Goal: Transaction & Acquisition: Purchase product/service

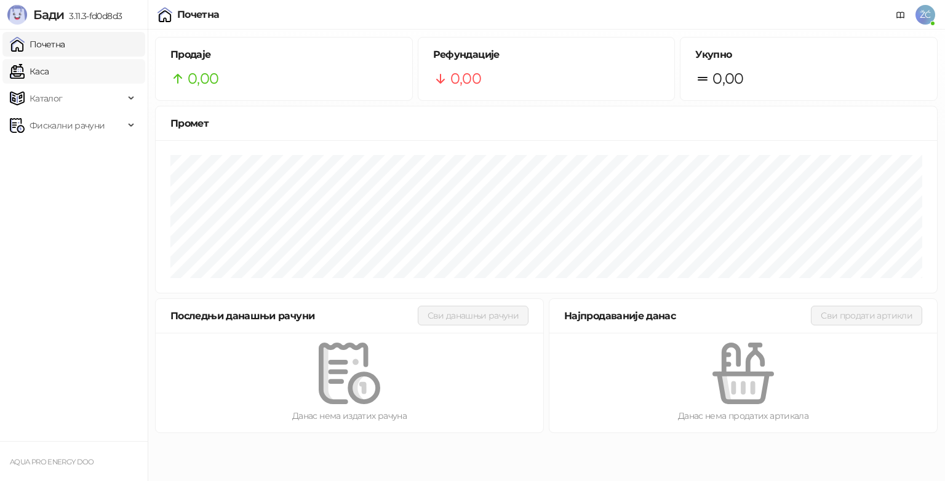
click at [49, 70] on link "Каса" at bounding box center [29, 71] width 39 height 25
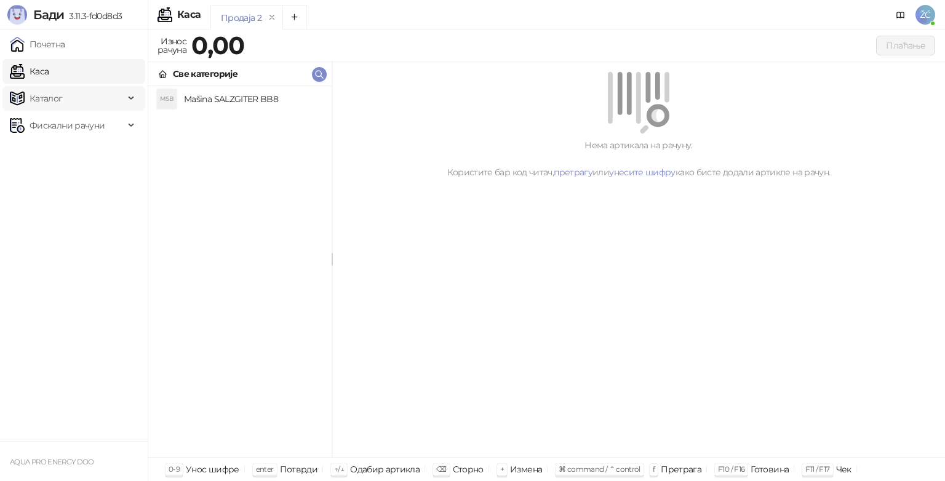
click at [56, 100] on span "Каталог" at bounding box center [46, 98] width 33 height 25
click at [64, 127] on link "Робне марке" at bounding box center [52, 125] width 74 height 25
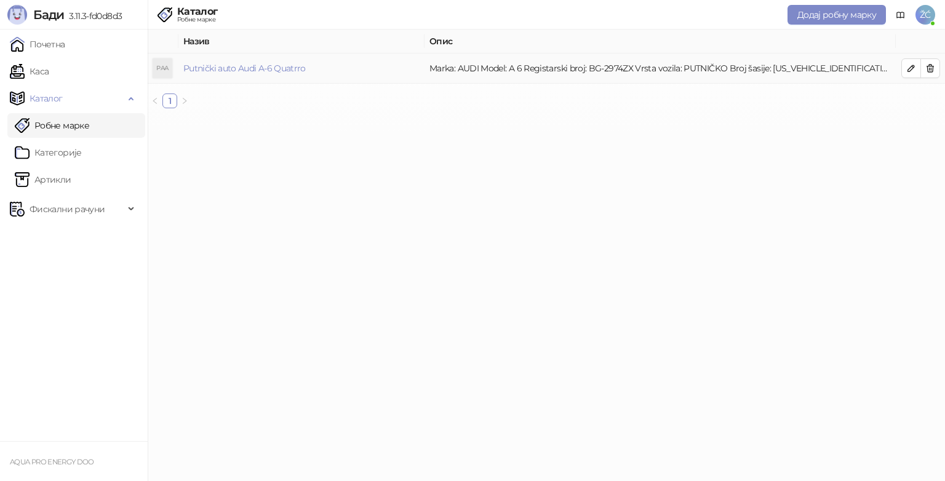
click at [525, 73] on td "Marka: AUDI Model: A 6 Registarski broj: BG-2974ZX Vrsta vozila: PUTNIČKO Broj …" at bounding box center [659, 69] width 471 height 30
click at [431, 118] on html "[PERSON_NAME] 3.11.3-fd0d8d3 Почетна Каса Каталог Робне марке Категорије Артикл…" at bounding box center [472, 59] width 945 height 118
click at [49, 180] on link "Артикли" at bounding box center [43, 179] width 57 height 25
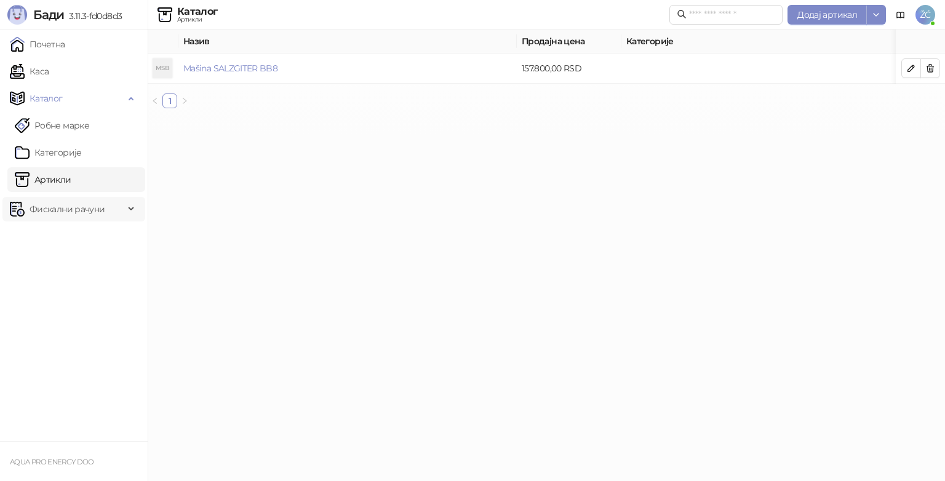
click at [129, 212] on div "Фискални рачуни" at bounding box center [73, 209] width 143 height 25
click at [71, 237] on link "Издати рачуни" at bounding box center [56, 236] width 82 height 25
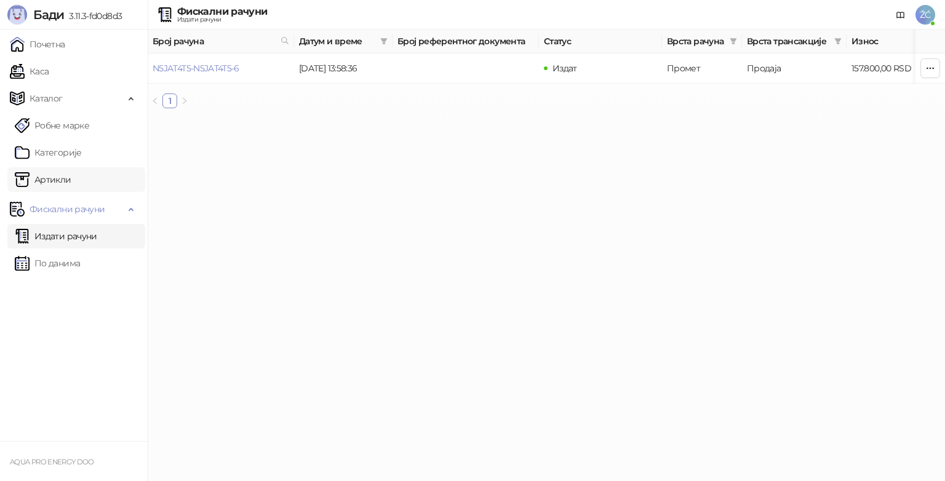
click at [65, 182] on link "Артикли" at bounding box center [43, 179] width 57 height 25
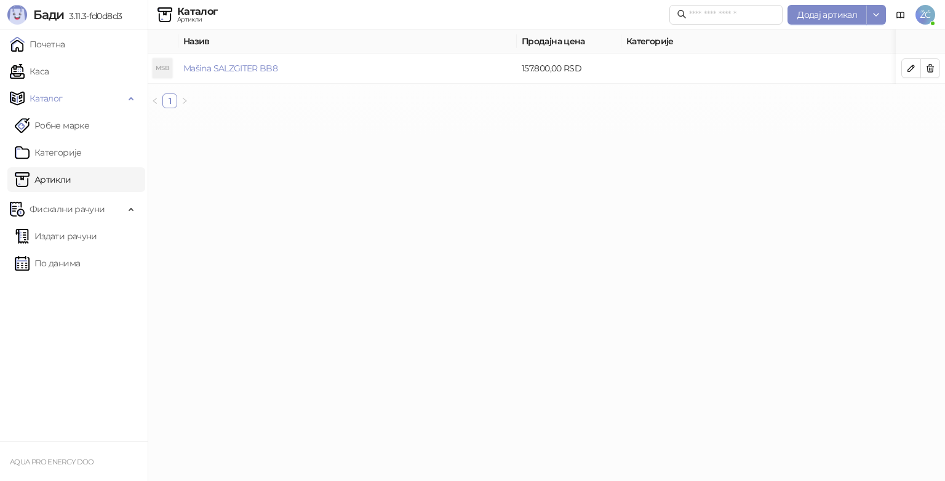
drag, startPoint x: 33, startPoint y: 0, endPoint x: 376, endPoint y: 253, distance: 426.7
click at [376, 118] on html "[PERSON_NAME] 3.11.3-fd0d8d3 Почетна Каса Каталог Робне марке Категорије Артикл…" at bounding box center [472, 59] width 945 height 118
click at [54, 48] on link "Почетна" at bounding box center [37, 44] width 55 height 25
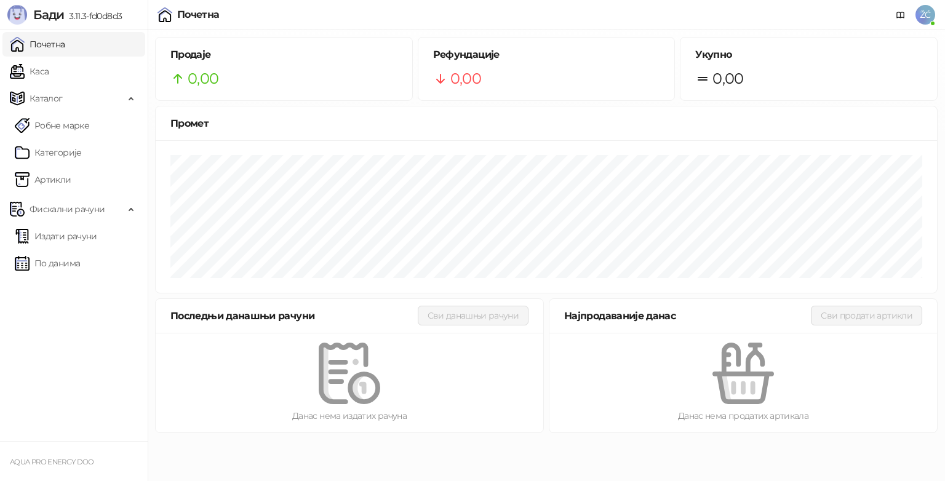
drag, startPoint x: 39, startPoint y: 0, endPoint x: 63, endPoint y: 388, distance: 388.3
click at [63, 388] on ul "Почетна [PERSON_NAME] Робне марке [PERSON_NAME] Фискални рачуни Издати рачуни П…" at bounding box center [74, 236] width 148 height 412
click at [925, 23] on span "ŽĆ" at bounding box center [925, 15] width 20 height 20
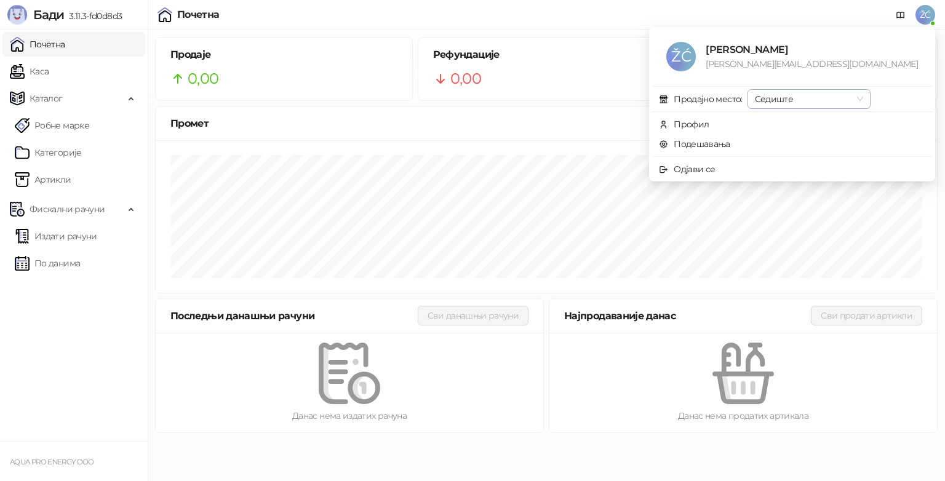
click at [863, 100] on span "Седиште" at bounding box center [809, 99] width 108 height 18
click at [730, 145] on link "Подешавања" at bounding box center [694, 143] width 71 height 11
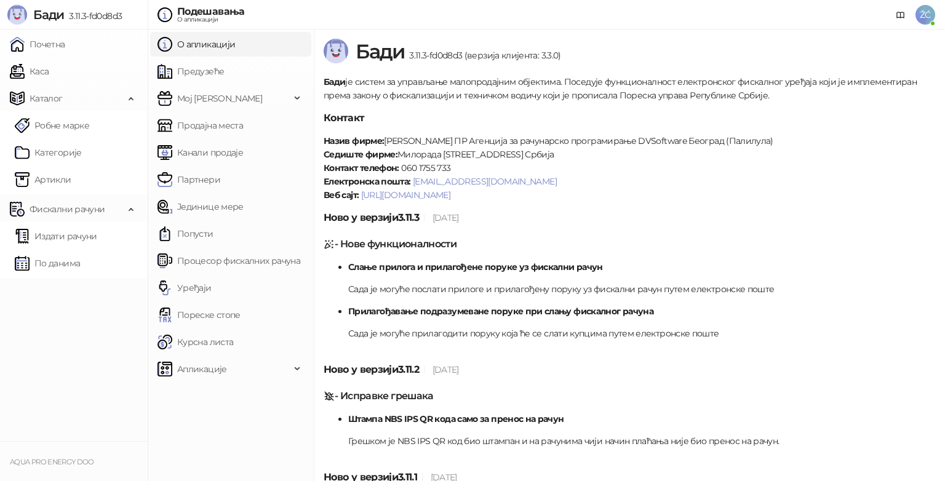
click at [928, 19] on span "ŽĆ" at bounding box center [925, 15] width 20 height 20
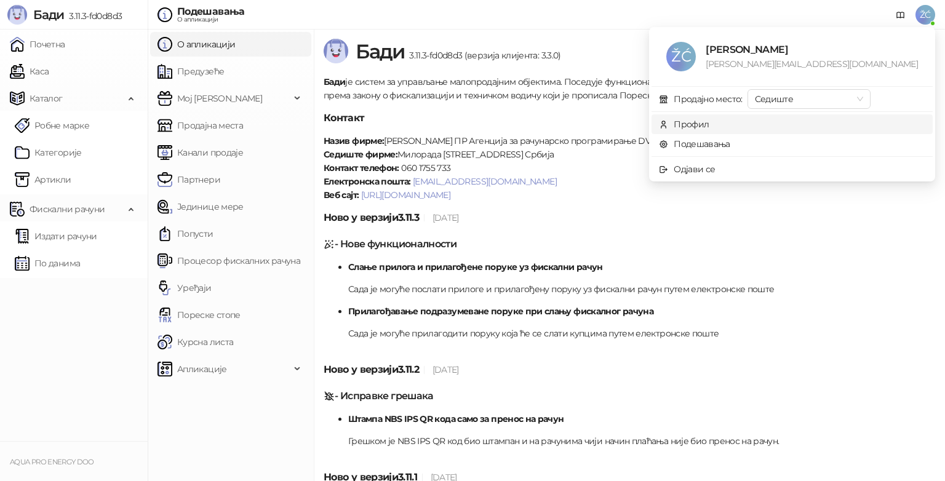
click at [709, 125] on div "Профил" at bounding box center [691, 124] width 35 height 14
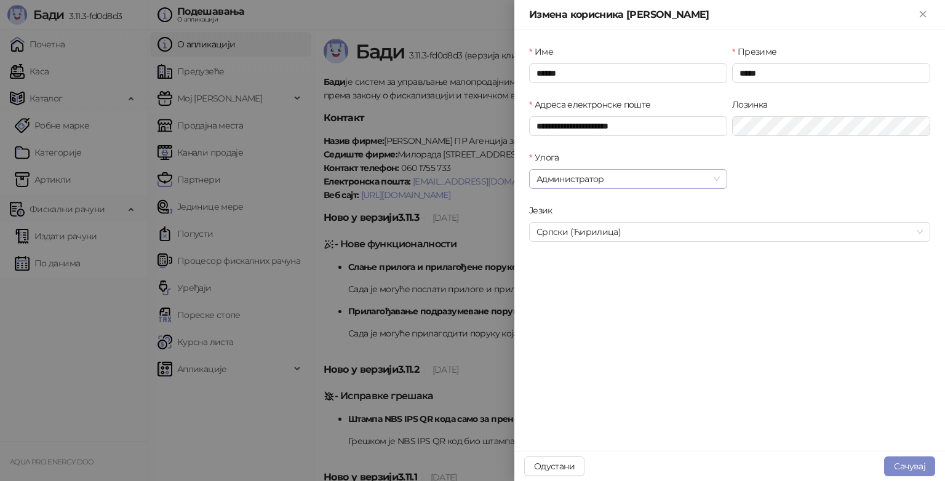
click at [717, 180] on span "Администратор" at bounding box center [627, 179] width 183 height 18
click at [722, 376] on div "**********" at bounding box center [729, 240] width 431 height 421
click at [910, 465] on button "Сачувај" at bounding box center [909, 466] width 51 height 20
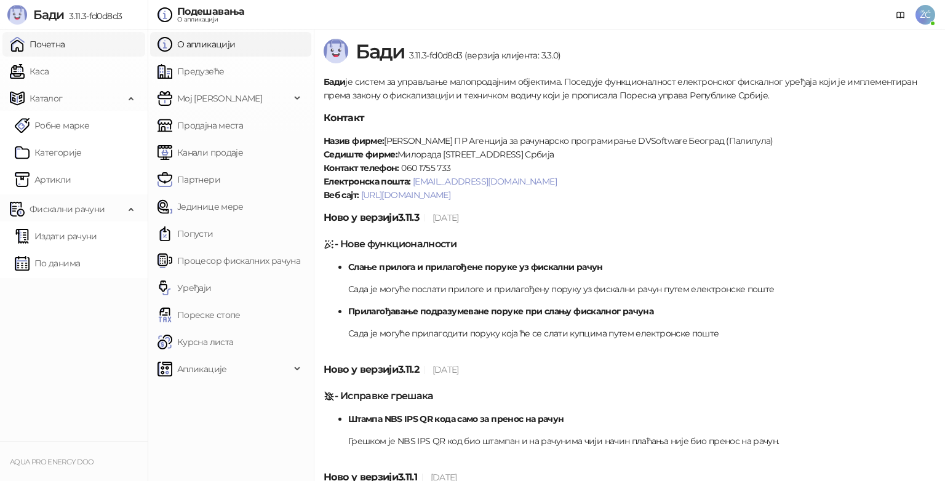
click at [54, 46] on link "Почетна" at bounding box center [37, 44] width 55 height 25
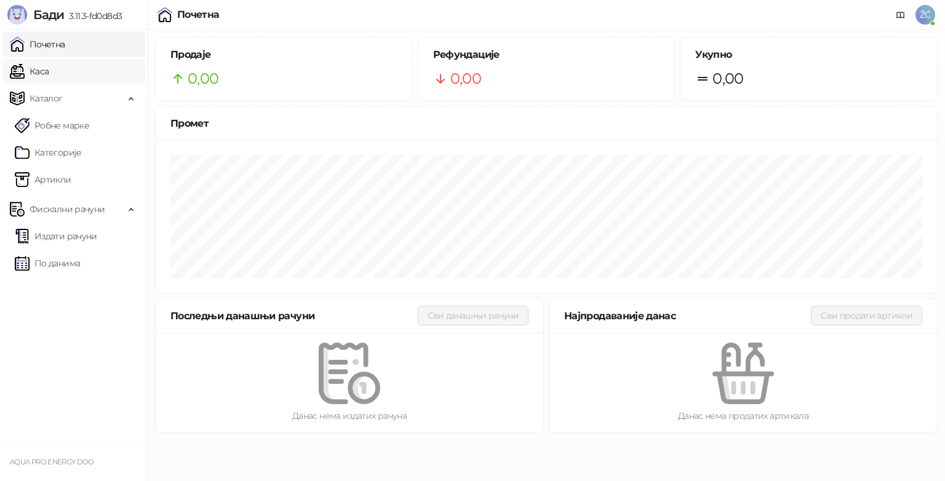
click at [39, 76] on link "Каса" at bounding box center [29, 71] width 39 height 25
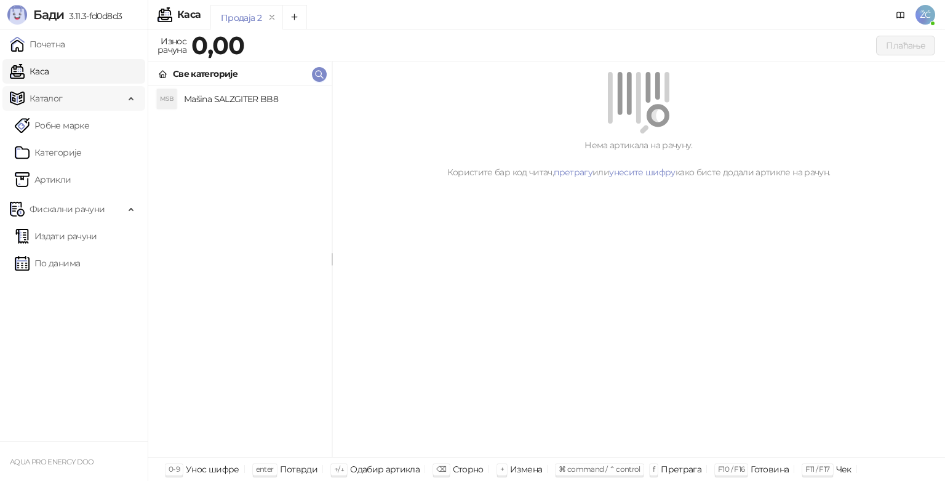
click at [39, 101] on span "Каталог" at bounding box center [46, 98] width 33 height 25
click at [59, 123] on link "Робне марке" at bounding box center [52, 125] width 74 height 25
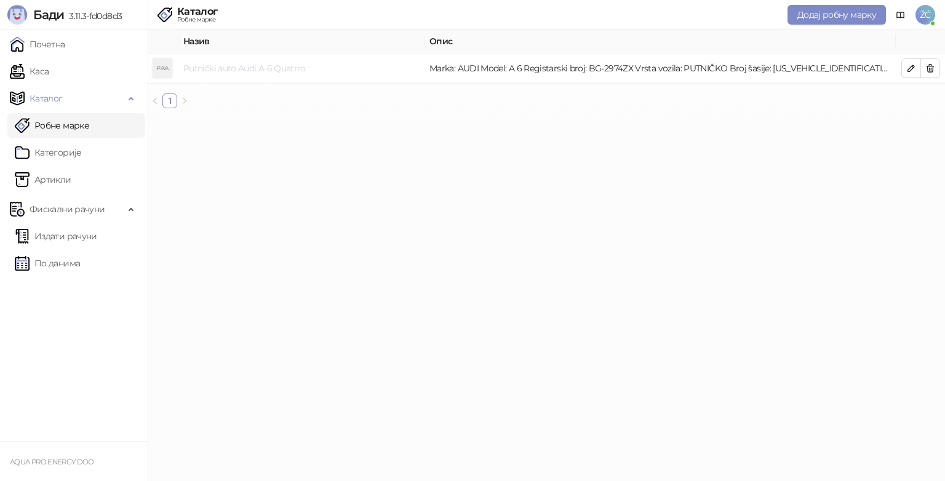
click at [241, 70] on link "Putnički auto Audi A-6 Quatrro" at bounding box center [244, 68] width 122 height 11
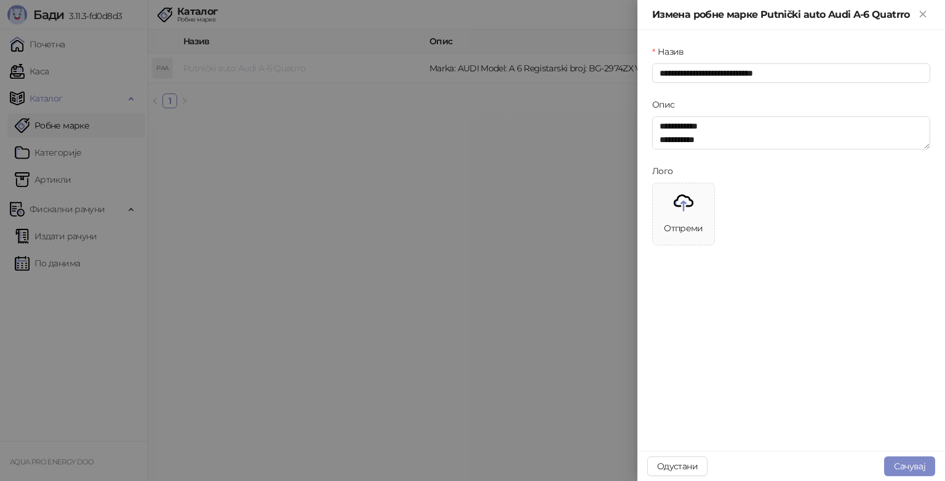
click at [241, 70] on div at bounding box center [472, 240] width 945 height 481
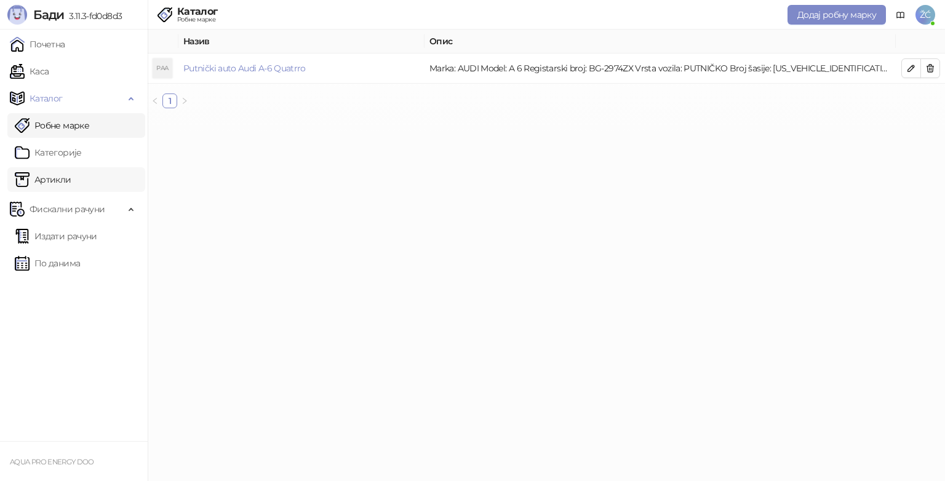
click at [60, 182] on link "Артикли" at bounding box center [43, 179] width 57 height 25
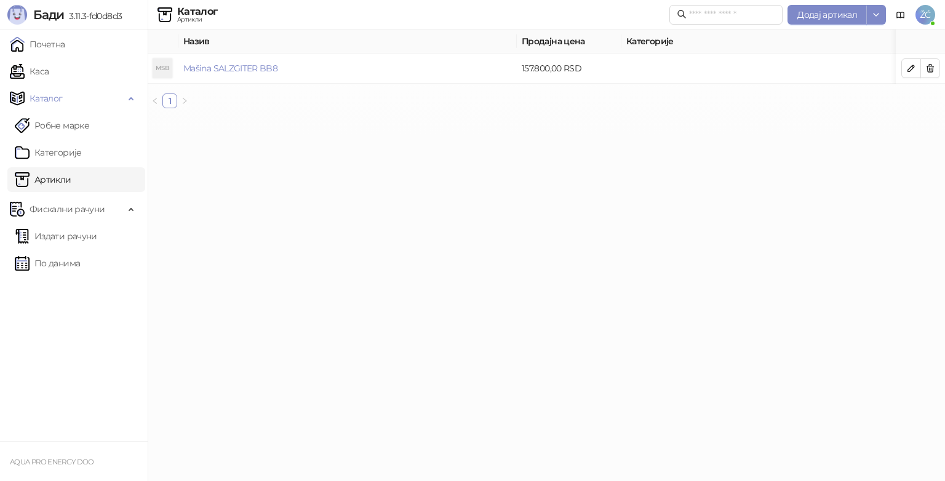
click at [376, 118] on html "[PERSON_NAME] 3.11.3-fd0d8d3 Почетна Каса Каталог Робне марке Категорије Артикл…" at bounding box center [472, 59] width 945 height 118
click at [44, 77] on link "Каса" at bounding box center [29, 71] width 39 height 25
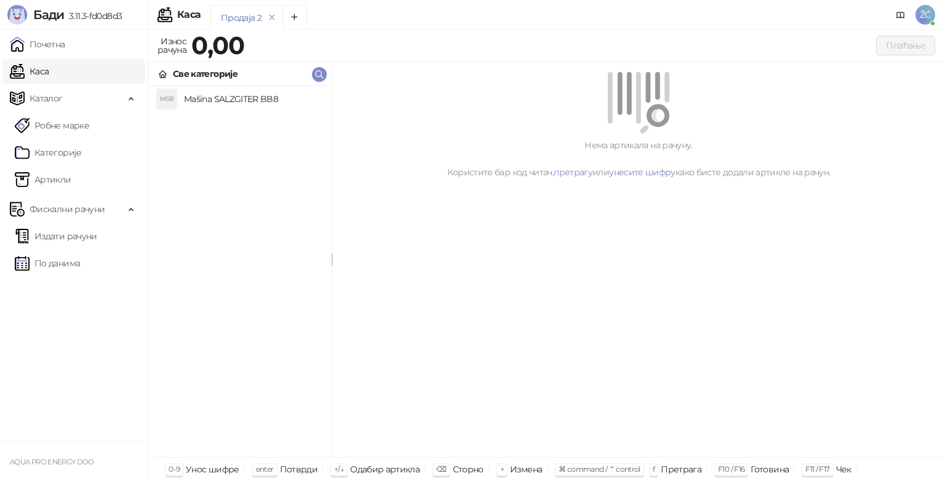
click at [249, 17] on div "Продаја 2" at bounding box center [241, 18] width 41 height 14
click at [190, 18] on div "Каса" at bounding box center [188, 15] width 23 height 10
click at [70, 130] on link "Робне марке" at bounding box center [52, 125] width 74 height 25
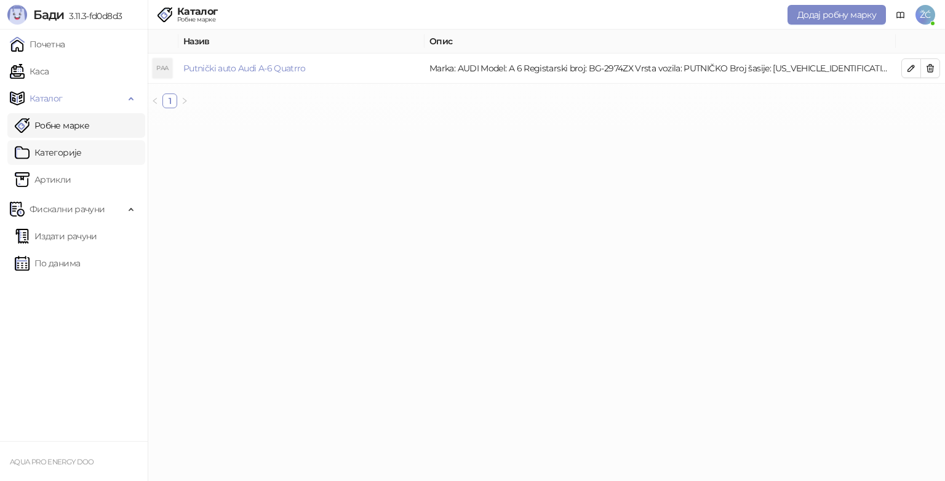
click at [71, 153] on link "Категорије" at bounding box center [48, 152] width 67 height 25
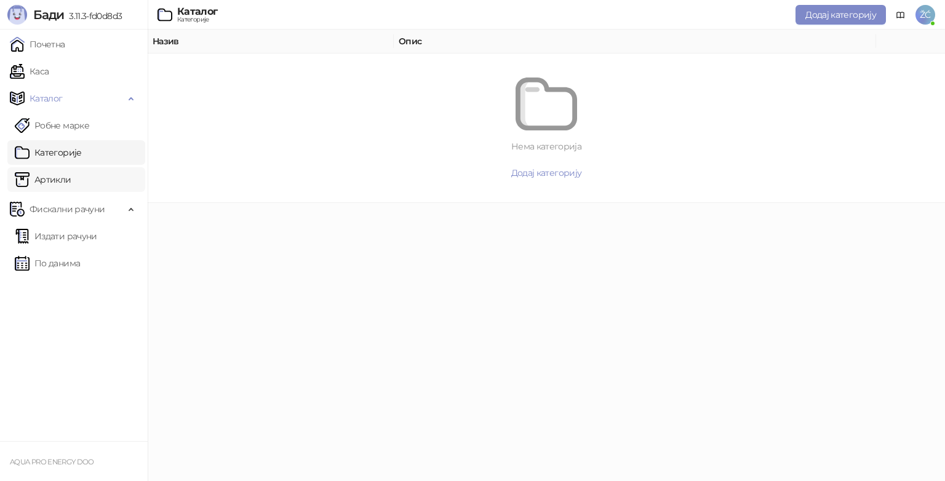
click at [54, 177] on link "Артикли" at bounding box center [43, 179] width 57 height 25
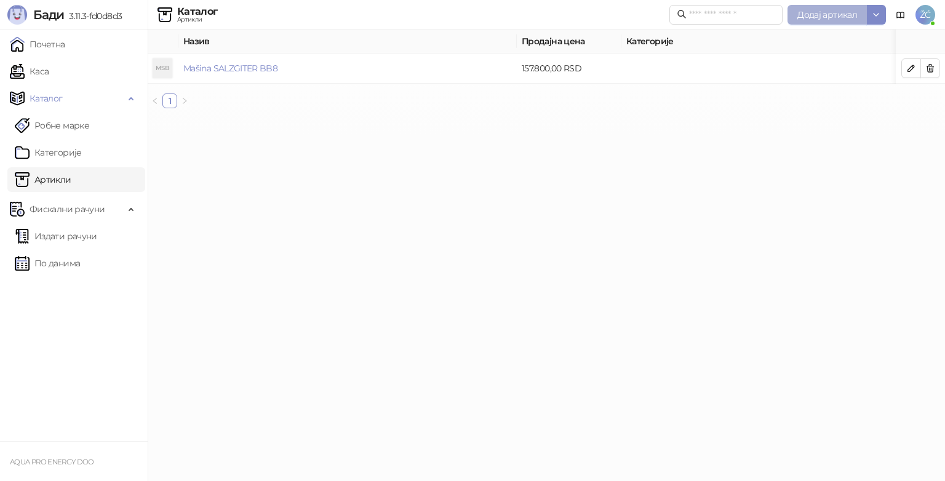
click at [840, 17] on span "Додај артикал" at bounding box center [827, 14] width 60 height 11
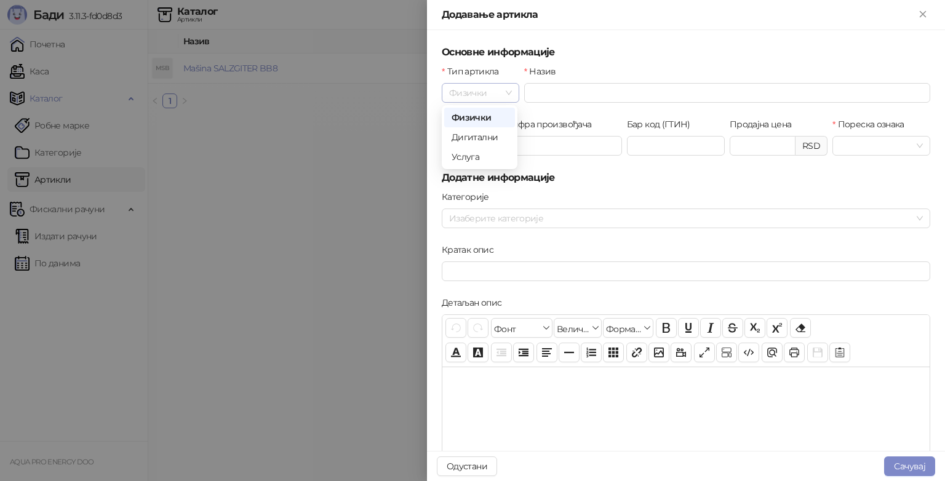
click at [503, 91] on span "Физички" at bounding box center [480, 93] width 63 height 18
click at [594, 94] on input "Назив" at bounding box center [727, 93] width 406 height 20
type input "*"
type input "**********"
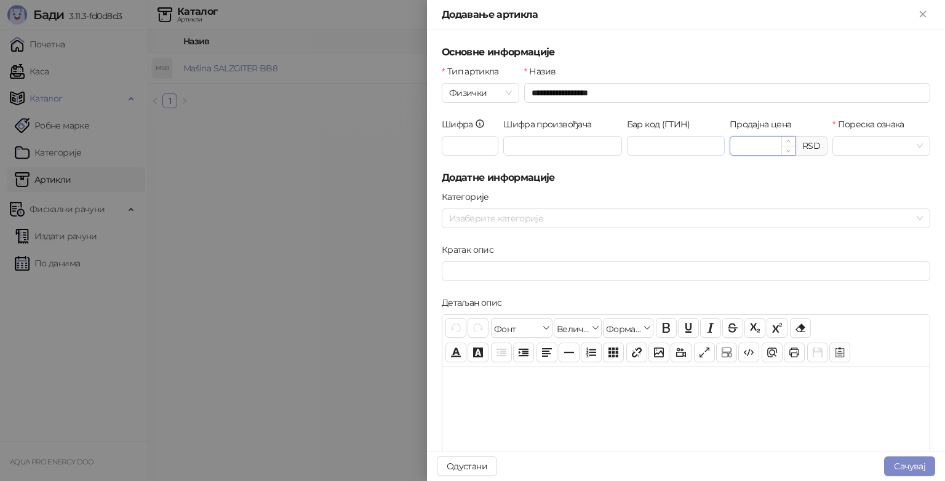
click at [741, 148] on input "Продајна цена" at bounding box center [762, 146] width 65 height 18
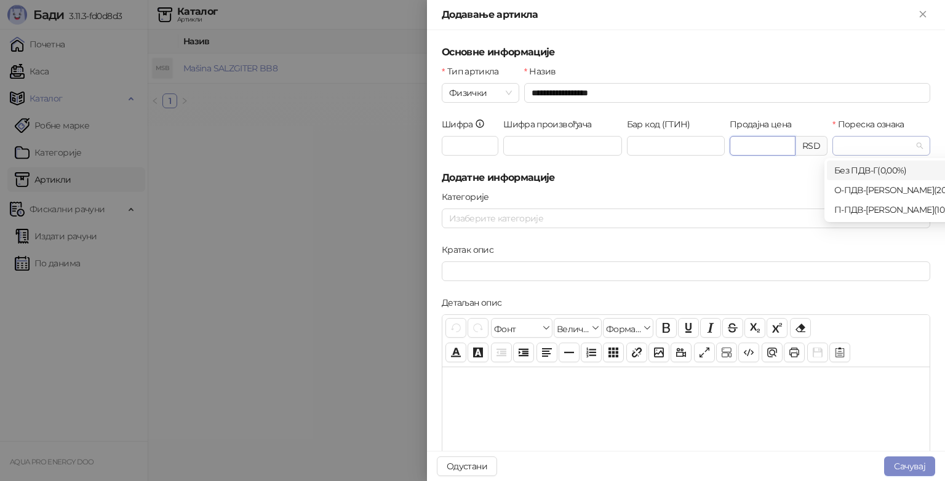
click at [914, 145] on div at bounding box center [881, 146] width 98 height 20
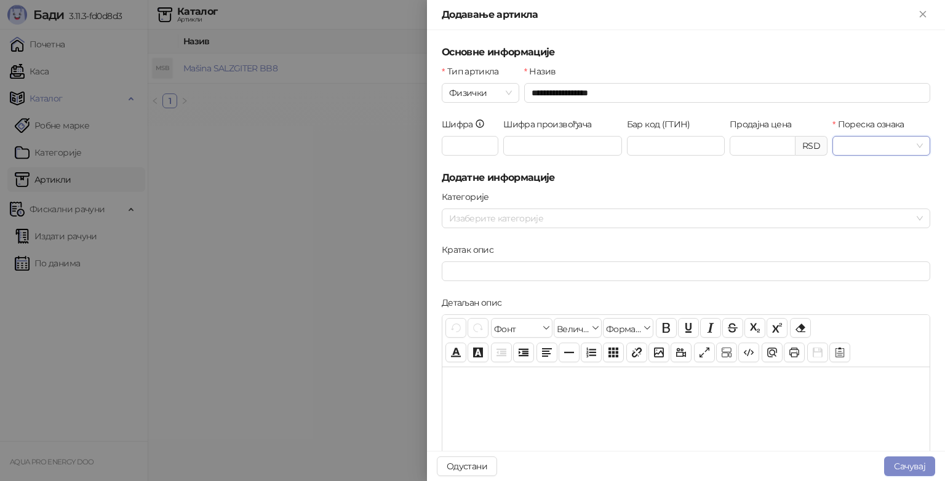
click at [779, 182] on h5 "Додатне информације" at bounding box center [686, 177] width 488 height 15
click at [461, 145] on input "Шифра" at bounding box center [470, 146] width 57 height 20
click at [637, 189] on form "**********" at bounding box center [686, 422] width 488 height 754
click at [752, 143] on input "Продајна цена" at bounding box center [762, 146] width 65 height 18
type input "**********"
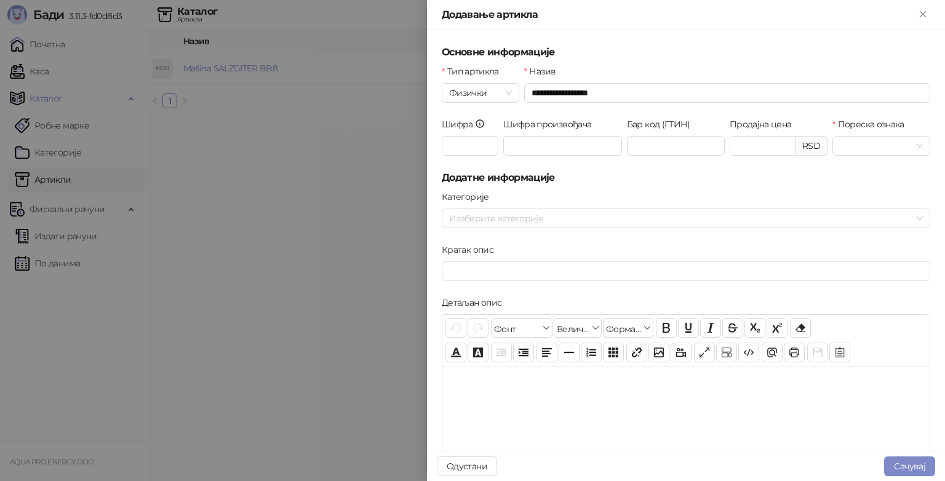
click at [785, 190] on div "Категорије" at bounding box center [686, 199] width 488 height 18
drag, startPoint x: 578, startPoint y: 93, endPoint x: 528, endPoint y: 93, distance: 50.4
click at [528, 93] on input "**********" at bounding box center [727, 93] width 406 height 20
type input "**********"
click at [477, 149] on input "Шифра" at bounding box center [470, 146] width 57 height 20
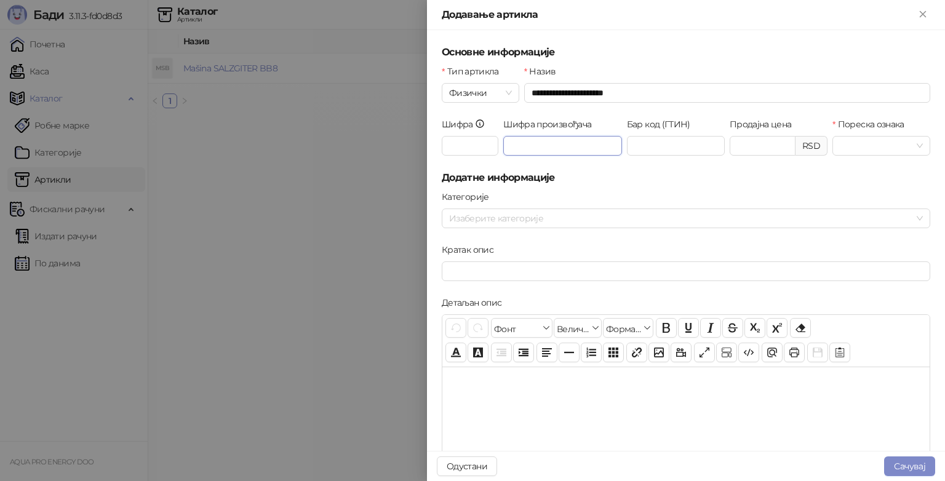
click at [538, 148] on input "Шифра произвођача" at bounding box center [562, 146] width 119 height 20
click at [640, 147] on input "Бар код (ГТИН)" at bounding box center [676, 146] width 98 height 20
click at [920, 147] on div "Пореска ознака" at bounding box center [881, 143] width 103 height 53
click at [914, 146] on div at bounding box center [881, 146] width 98 height 20
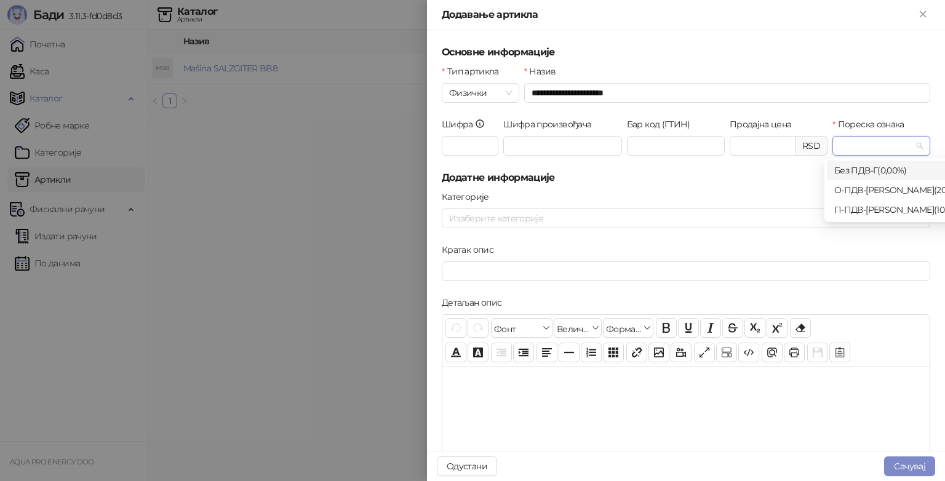
click at [881, 172] on div "Без ПДВ - Г ( 0,00 %)" at bounding box center [900, 171] width 133 height 14
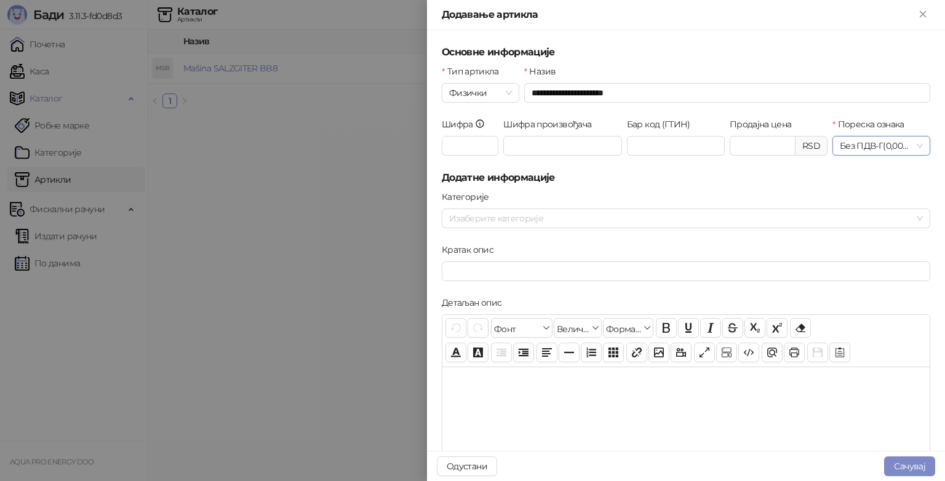
click at [717, 186] on form "**********" at bounding box center [686, 422] width 488 height 754
click at [499, 222] on div at bounding box center [679, 218] width 471 height 17
click at [615, 194] on div "Категорије" at bounding box center [686, 199] width 488 height 18
click at [530, 218] on div at bounding box center [679, 218] width 471 height 17
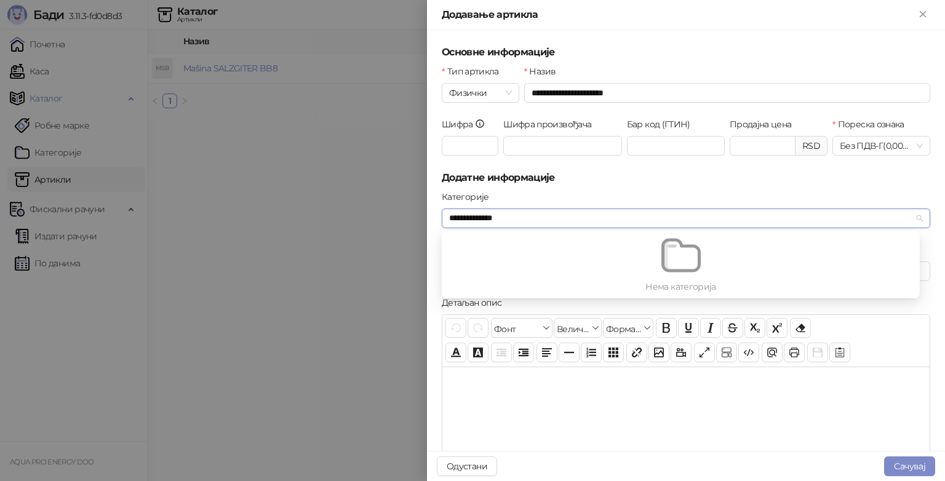
type input "**********"
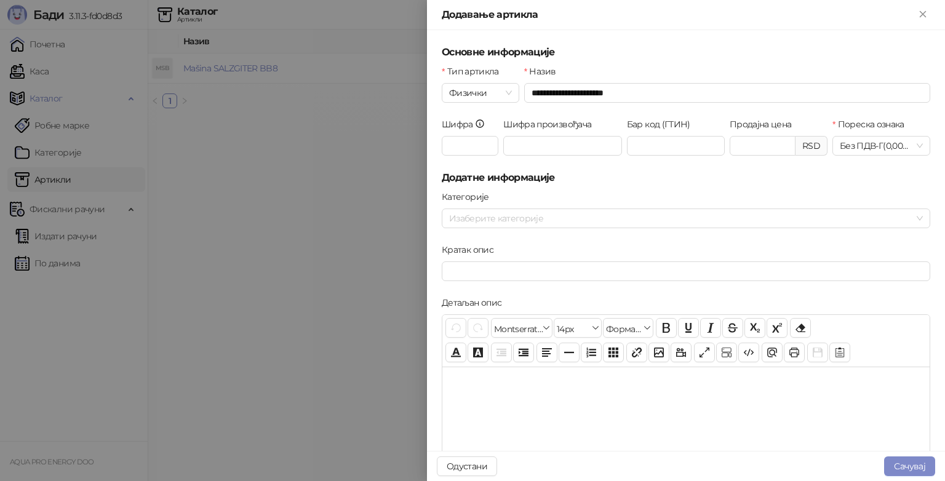
click at [581, 437] on div at bounding box center [685, 428] width 487 height 123
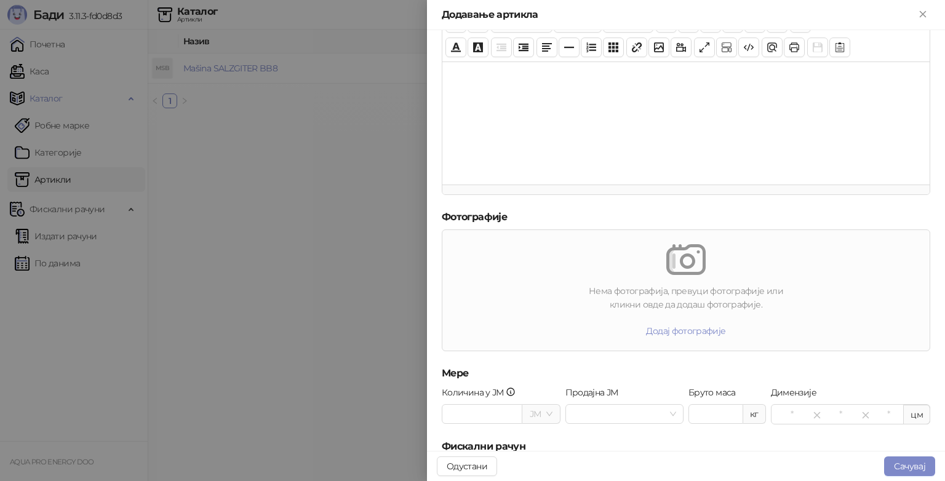
scroll to position [308, 0]
click at [544, 416] on span at bounding box center [541, 411] width 23 height 18
click at [498, 413] on input "Количина у ЈМ" at bounding box center [481, 411] width 79 height 18
type input "*"
click at [586, 437] on h5 "Фискални рачун" at bounding box center [686, 444] width 488 height 15
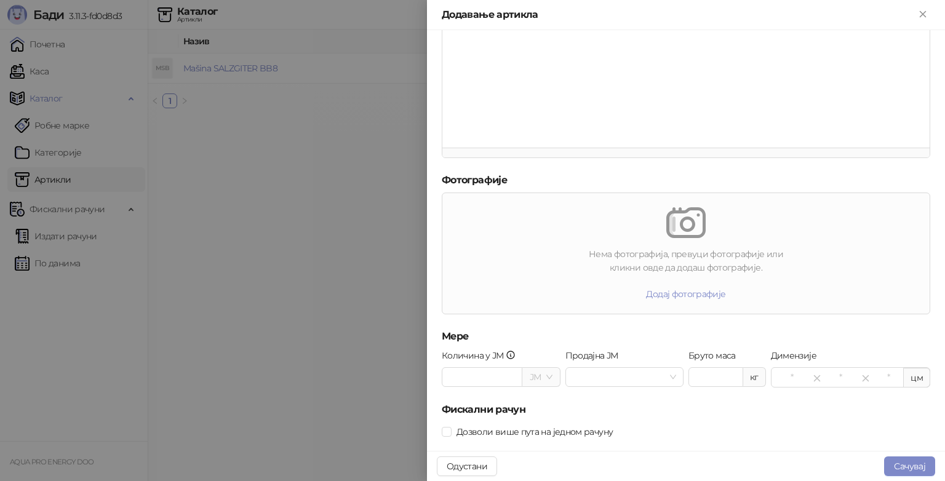
scroll to position [362, 0]
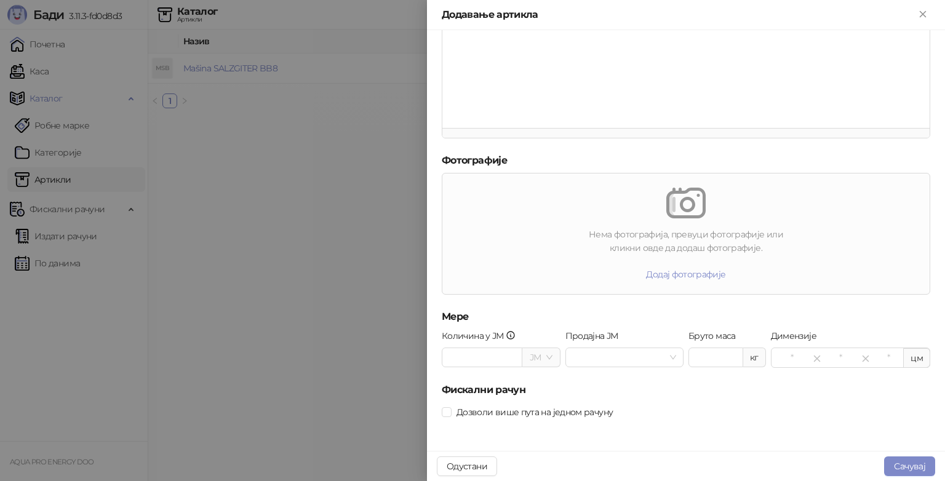
click at [641, 416] on div "Дозволи више пута на једном рачуну" at bounding box center [686, 412] width 488 height 14
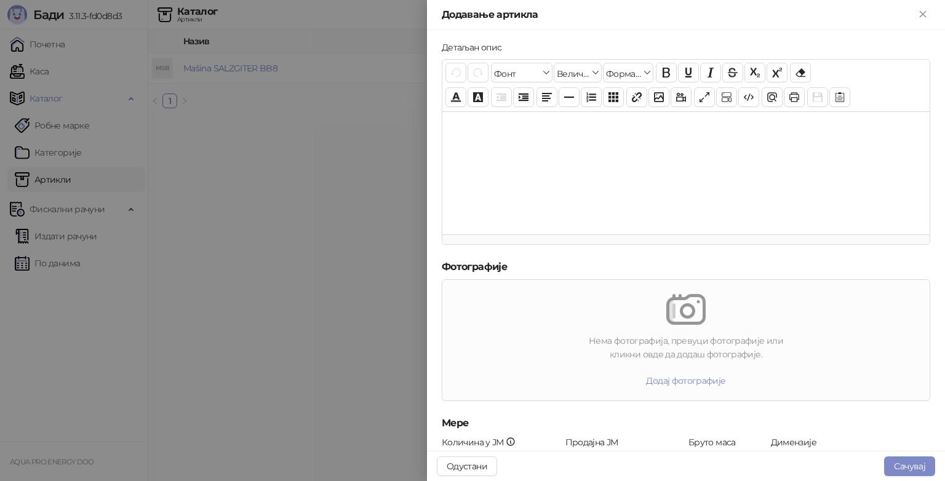
scroll to position [177, 0]
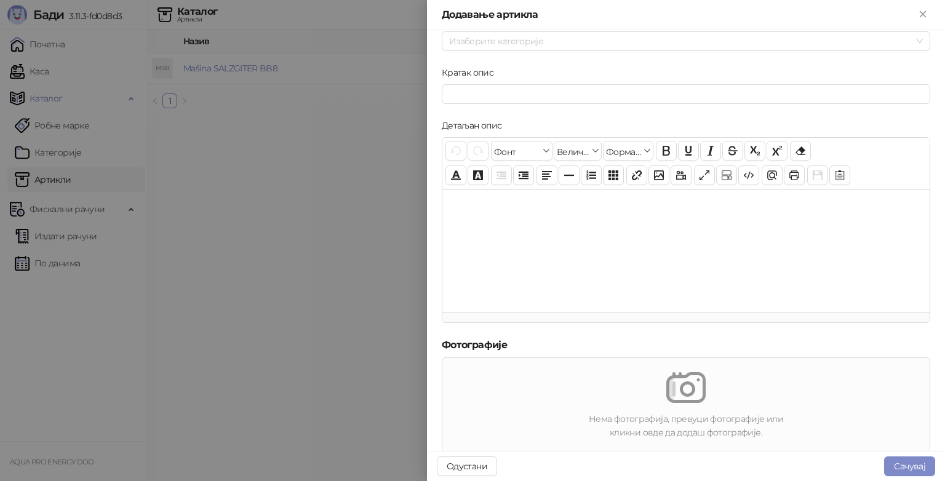
click at [519, 212] on p at bounding box center [685, 205] width 467 height 13
click at [558, 233] on div at bounding box center [685, 250] width 487 height 123
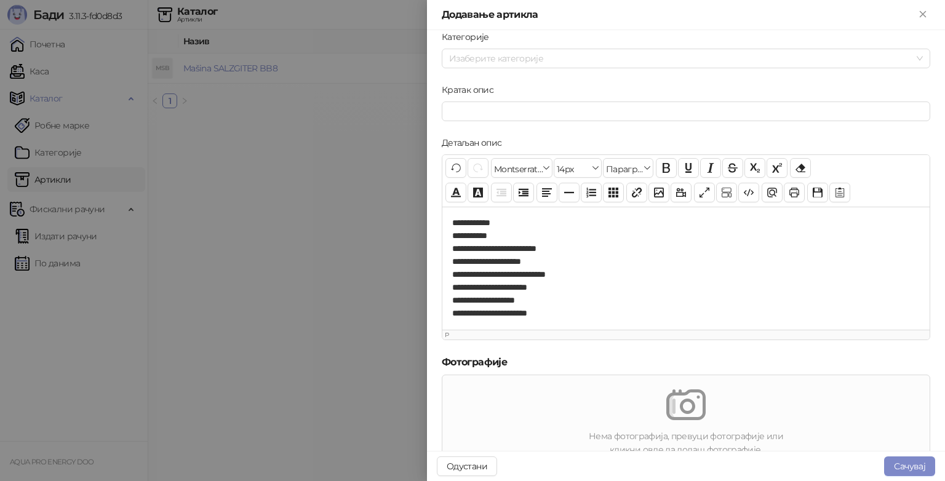
scroll to position [0, 0]
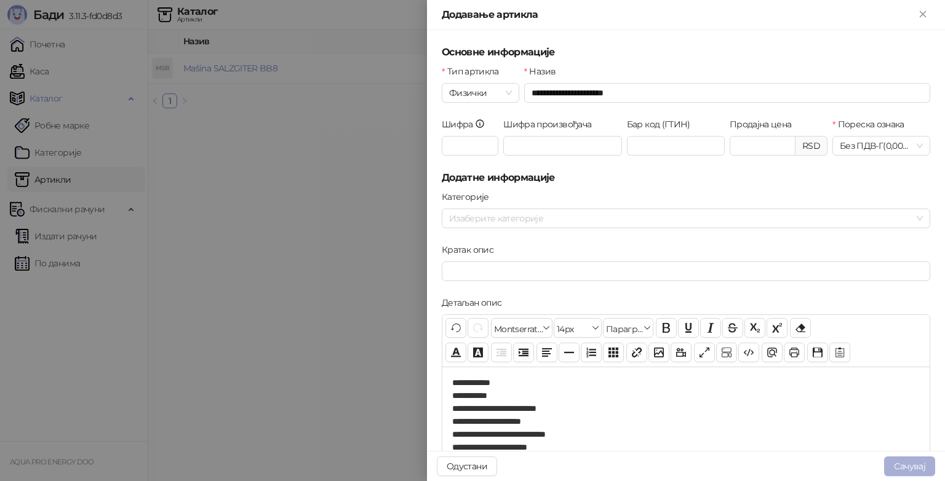
click at [908, 463] on button "Сачувај" at bounding box center [909, 466] width 51 height 20
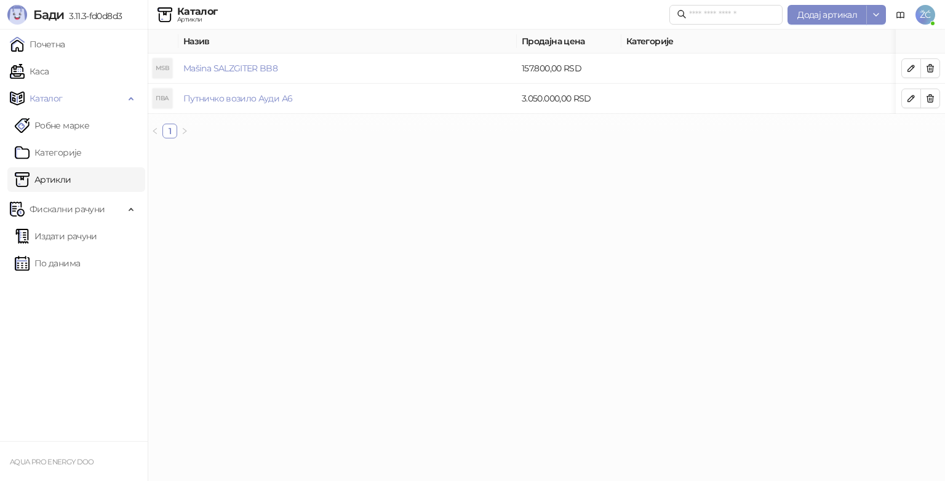
click at [399, 148] on html "[PERSON_NAME] 3.11.3-fd0d8d3 Почетна Каса Каталог Робне марке Категорије Артикл…" at bounding box center [472, 74] width 945 height 148
click at [49, 77] on link "Каса" at bounding box center [29, 71] width 39 height 25
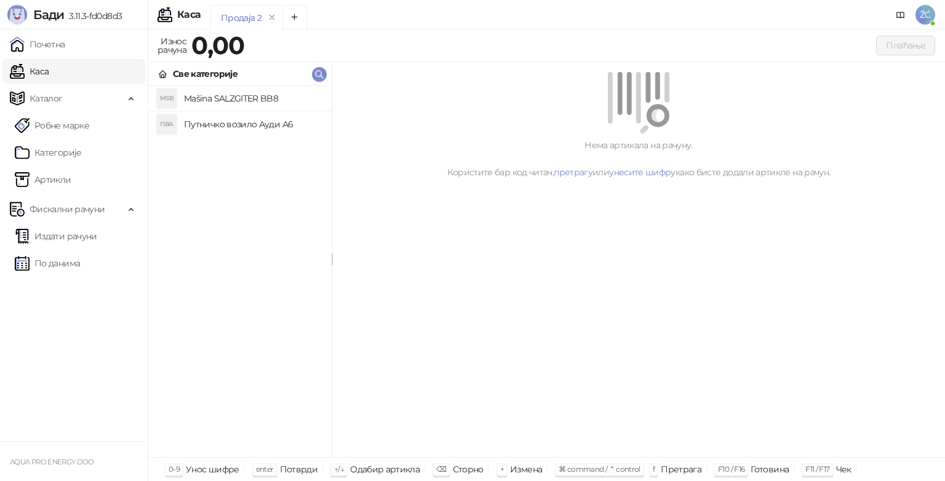
click at [251, 133] on li "ПВА Путничко возило Ауди А6" at bounding box center [239, 123] width 183 height 25
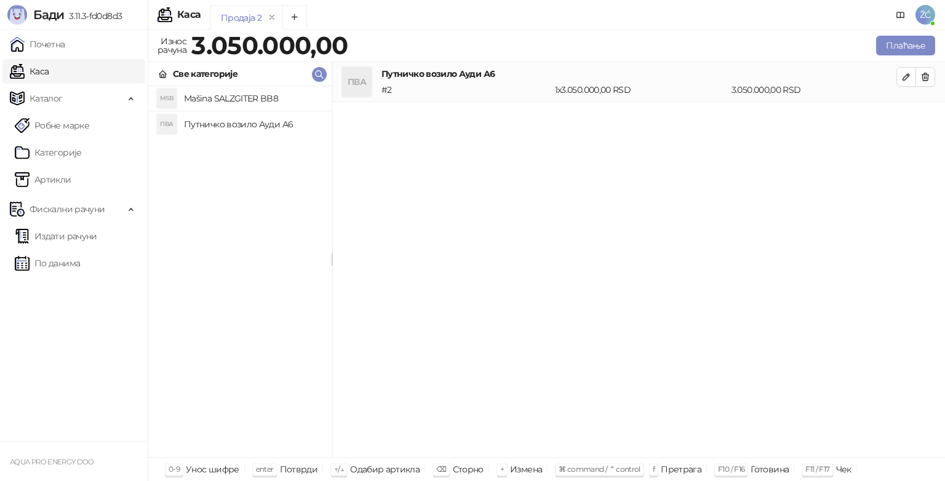
click at [495, 261] on div "ПВА Путничко возило Ауди А6 # 2 1 x 3.050.000,00 RSD 3.050.000,00 RSD" at bounding box center [638, 260] width 613 height 396
drag, startPoint x: 332, startPoint y: 257, endPoint x: 463, endPoint y: 262, distance: 131.1
click at [467, 262] on div "ПВА Путничко возило Ауди А6 # 2 1 x 3.050.000,00 RSD 3.050.000,00 RSD" at bounding box center [654, 260] width 582 height 396
click at [904, 79] on icon "button" at bounding box center [906, 77] width 10 height 10
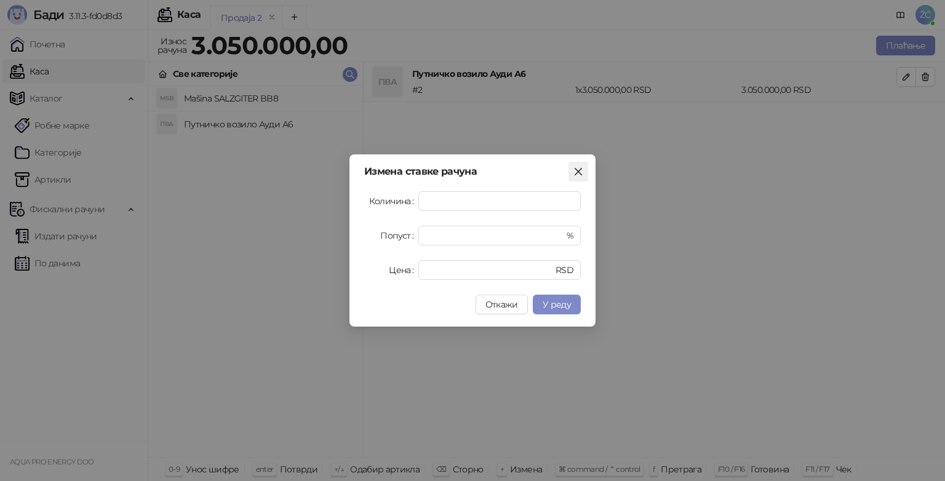
click at [579, 173] on icon "close" at bounding box center [578, 171] width 7 height 7
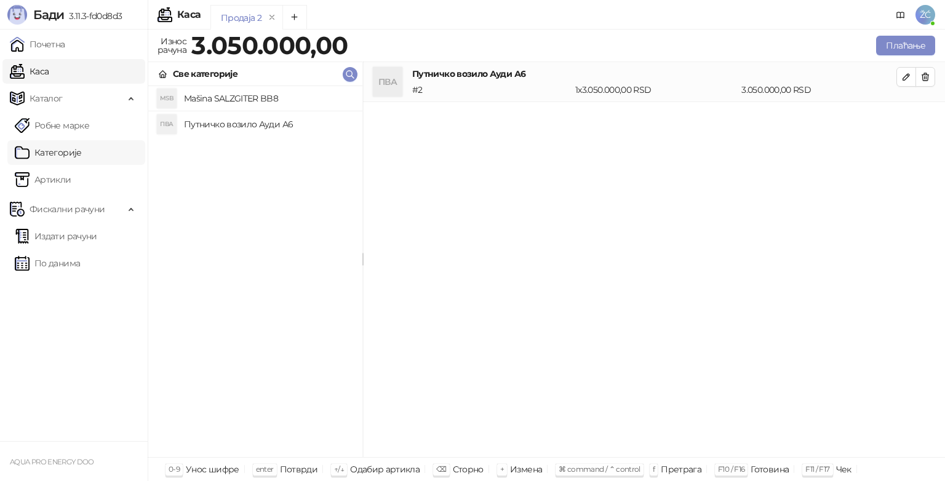
click at [62, 148] on link "Категорије" at bounding box center [48, 152] width 67 height 25
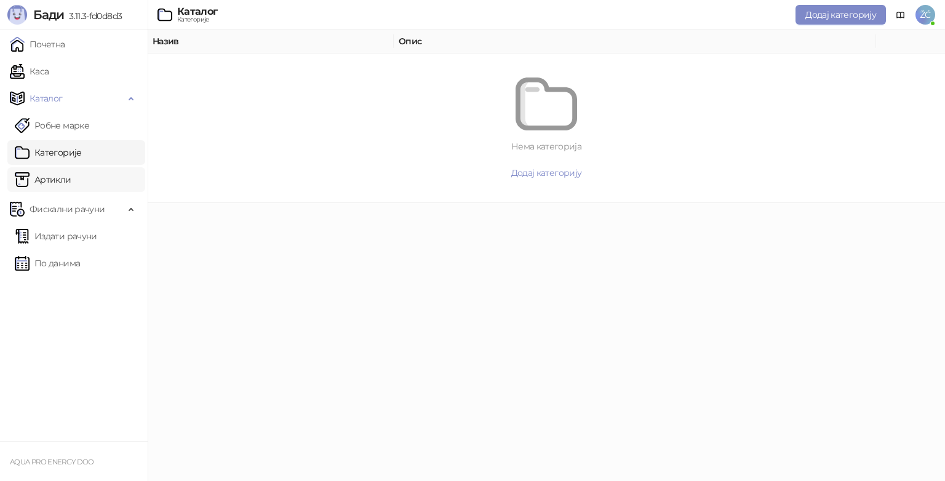
click at [43, 180] on link "Артикли" at bounding box center [43, 179] width 57 height 25
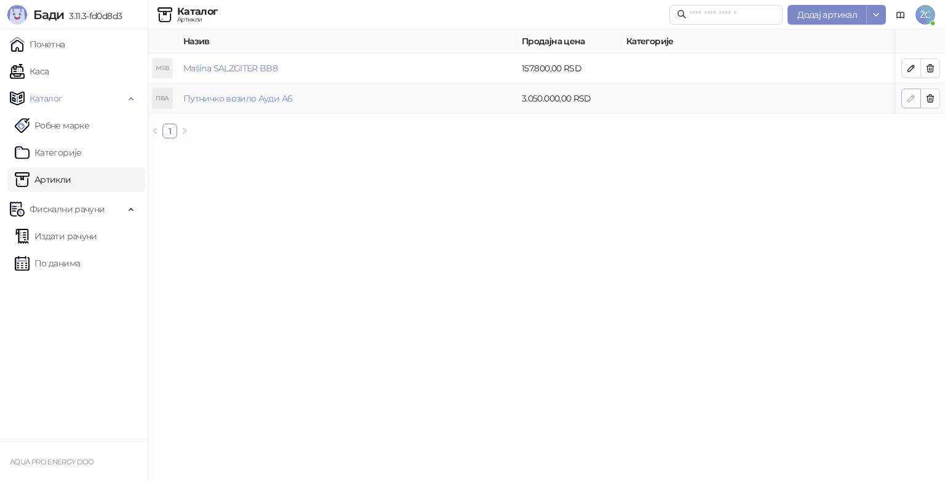
click at [910, 103] on icon "button" at bounding box center [911, 98] width 10 height 10
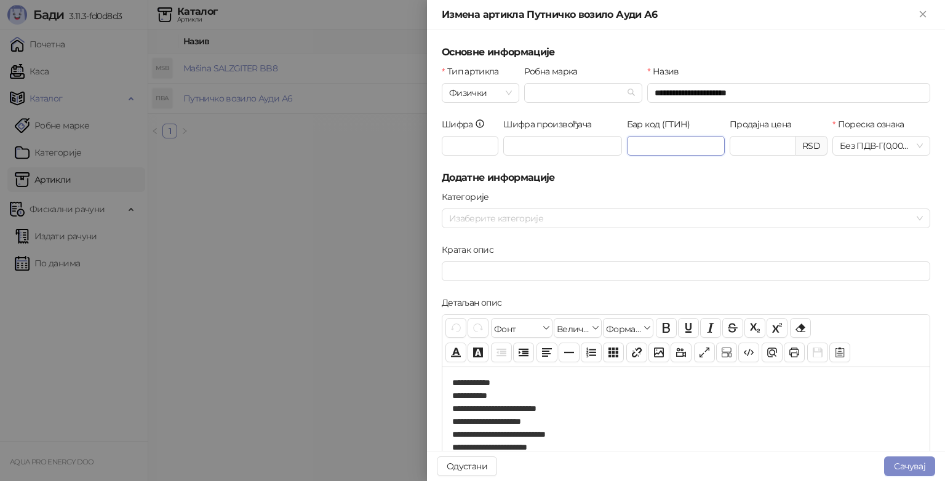
click at [659, 144] on input "Бар код (ГТИН)" at bounding box center [676, 146] width 98 height 20
click at [591, 90] on input "Робна марка" at bounding box center [577, 93] width 93 height 18
click at [748, 5] on div "Измена артикла Путничко возило Ауди А6" at bounding box center [686, 15] width 518 height 30
click at [566, 301] on div "Детаљан опис" at bounding box center [686, 305] width 488 height 18
click at [504, 215] on div at bounding box center [679, 218] width 471 height 17
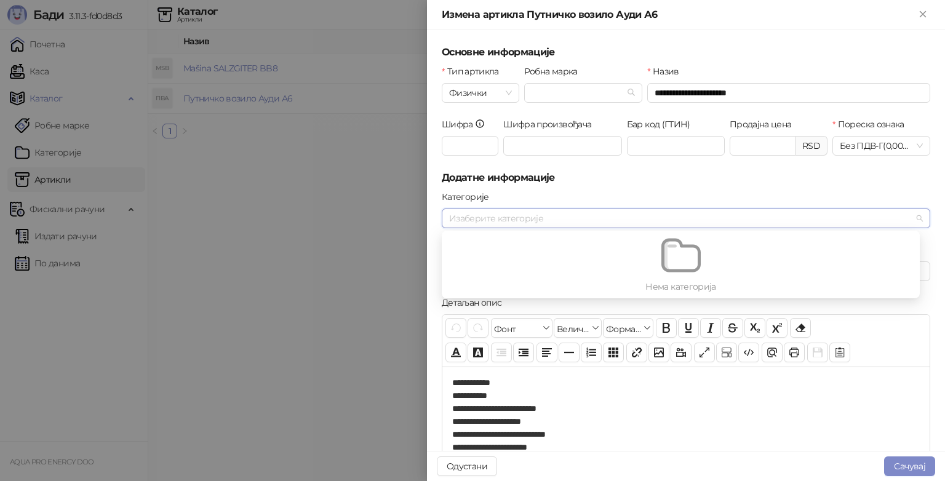
click at [608, 185] on h5 "Додатне информације" at bounding box center [686, 177] width 488 height 15
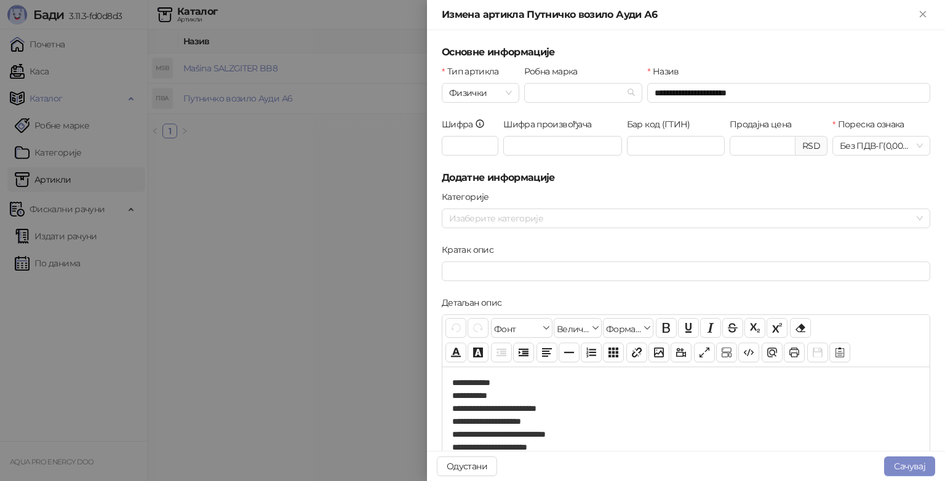
click at [298, 254] on div at bounding box center [472, 240] width 945 height 481
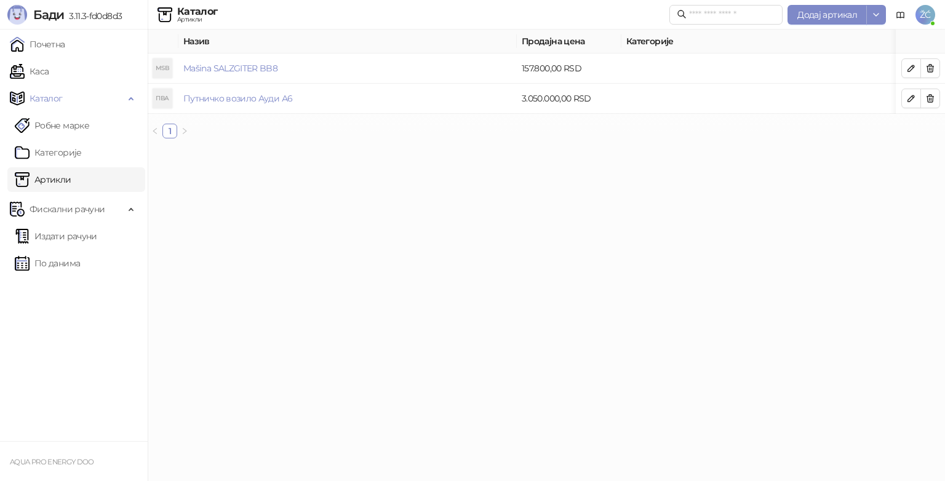
click at [71, 182] on link "Артикли" at bounding box center [43, 179] width 57 height 25
click at [49, 71] on link "Каса" at bounding box center [29, 71] width 39 height 25
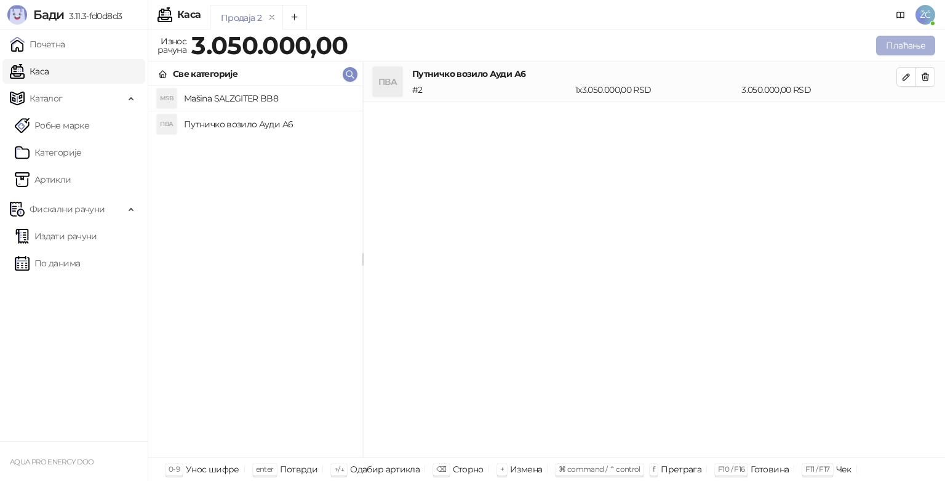
click at [898, 46] on button "Плаћање" at bounding box center [905, 46] width 59 height 20
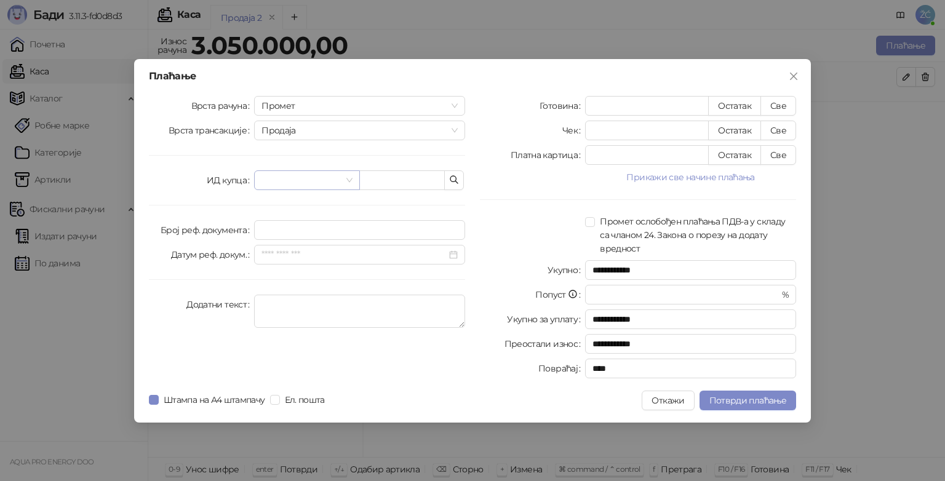
click at [319, 178] on input "search" at bounding box center [300, 180] width 79 height 18
click at [457, 106] on span "Промет" at bounding box center [359, 106] width 196 height 18
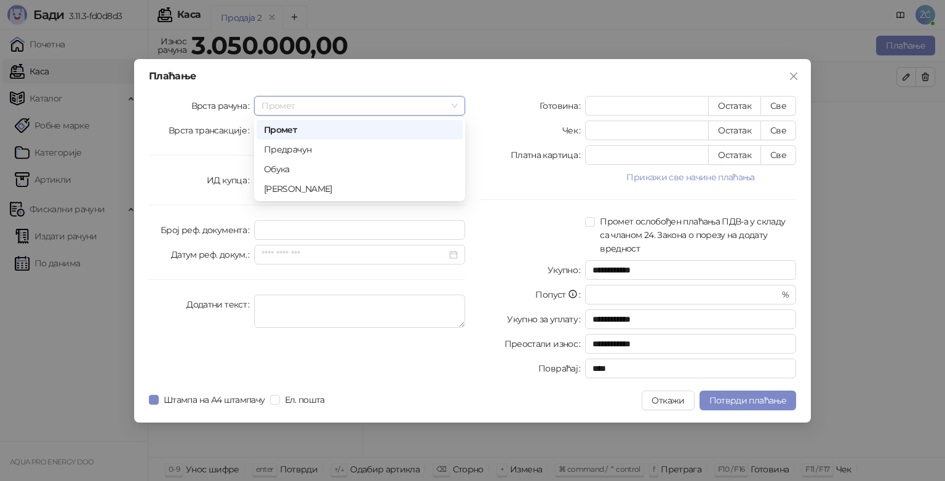
click at [457, 106] on span "Промет" at bounding box center [359, 106] width 196 height 18
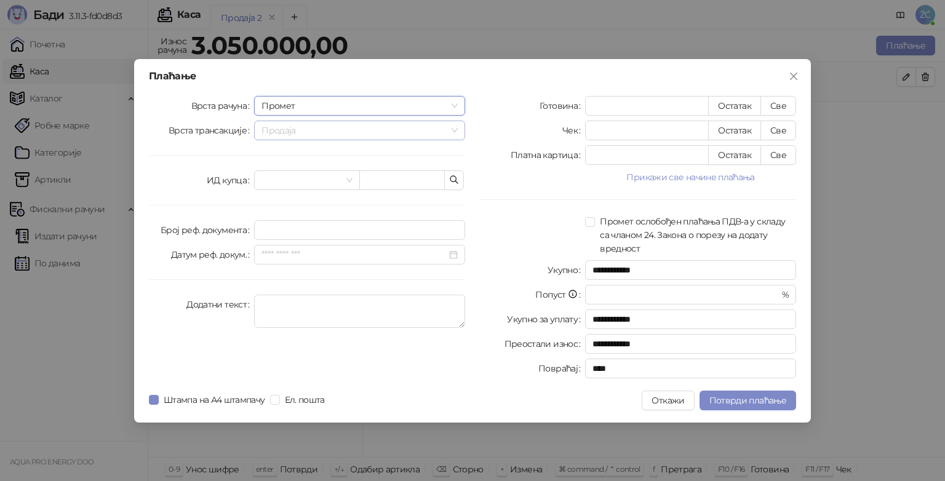
click at [457, 132] on span "Продаја" at bounding box center [359, 130] width 196 height 18
click at [322, 185] on input "search" at bounding box center [300, 180] width 79 height 18
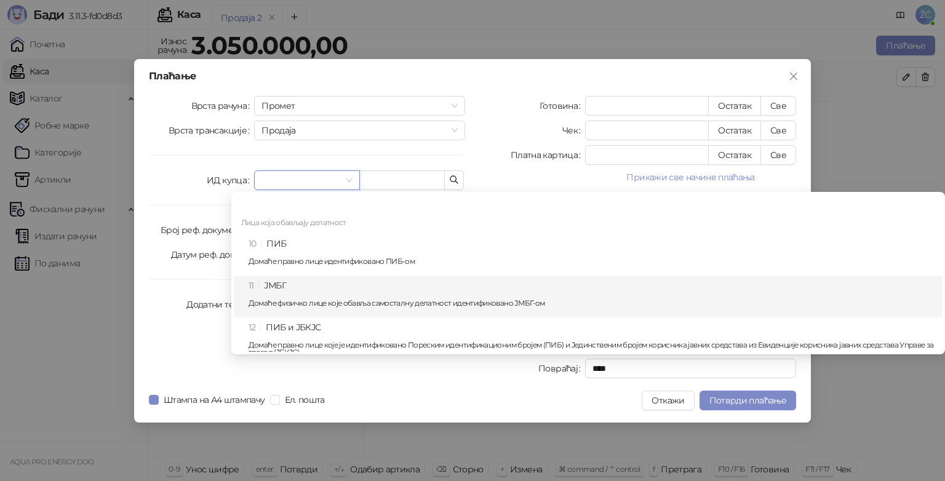
click at [317, 303] on p "Домаће физичко лице које обавља самосталну делатност идентификовано ЈМБГ-ом" at bounding box center [592, 303] width 686 height 7
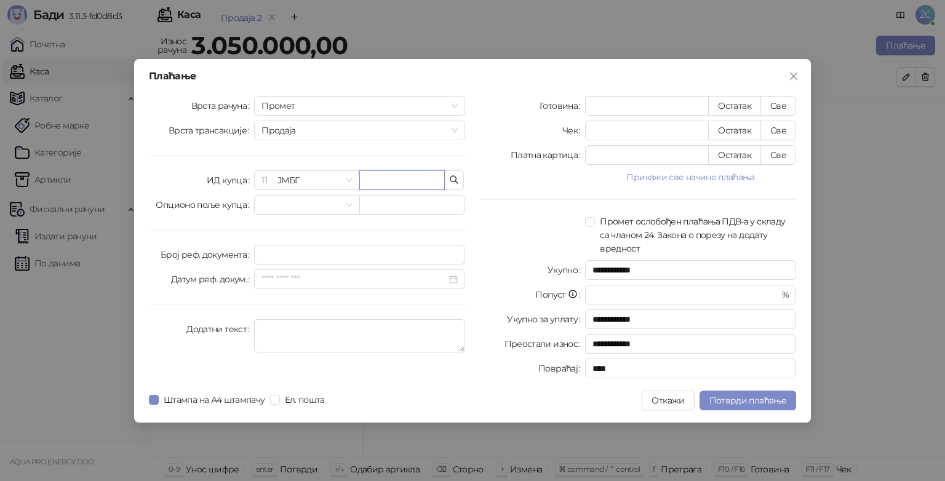
click at [387, 183] on input "text" at bounding box center [402, 180] width 86 height 20
click at [383, 180] on input "text" at bounding box center [402, 180] width 86 height 20
type input "**********"
click at [405, 379] on div "**********" at bounding box center [306, 239] width 331 height 287
click at [447, 391] on div at bounding box center [486, 401] width 312 height 20
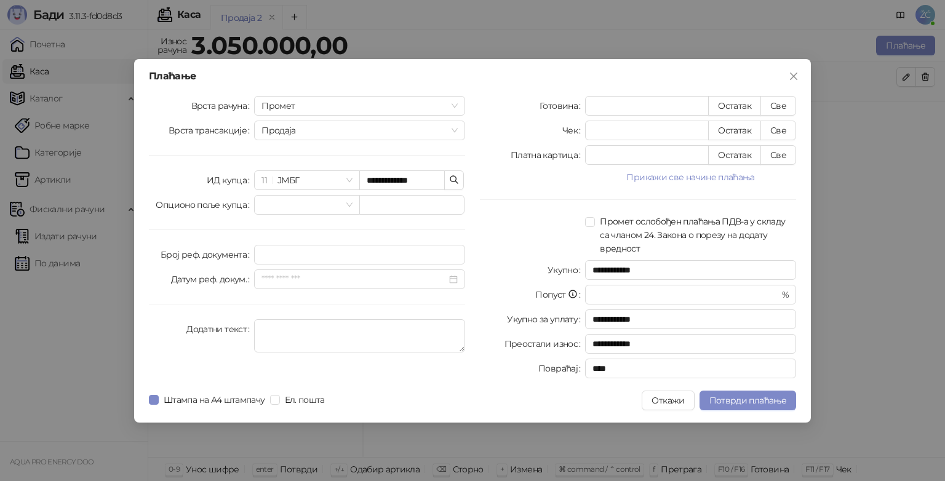
click at [426, 386] on div "**********" at bounding box center [472, 241] width 677 height 364
click at [426, 385] on div "**********" at bounding box center [472, 241] width 677 height 364
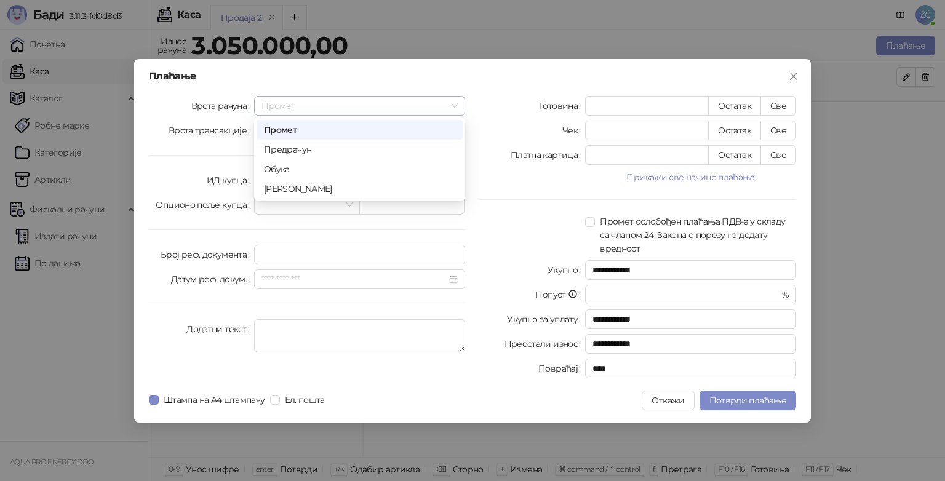
click at [455, 106] on span "Промет" at bounding box center [359, 106] width 196 height 18
click at [351, 170] on div "Обука" at bounding box center [359, 169] width 191 height 14
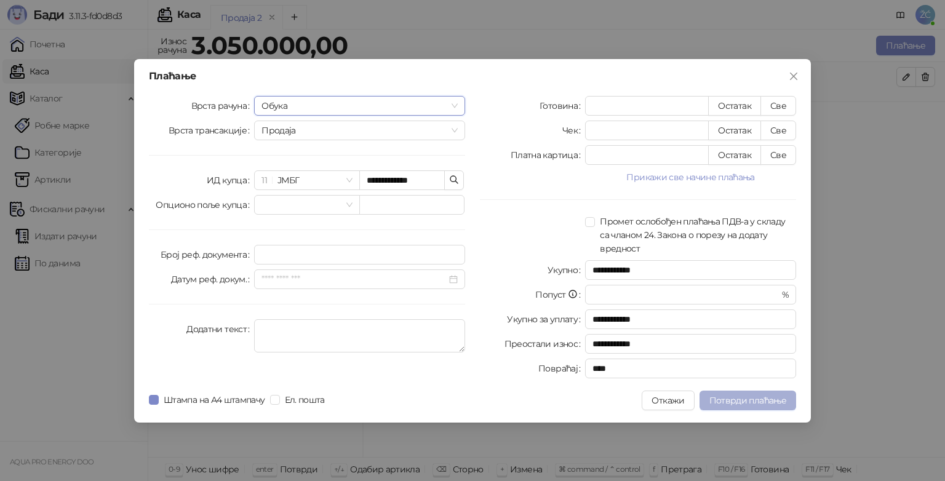
click at [741, 403] on span "Потврди плаћање" at bounding box center [747, 400] width 77 height 11
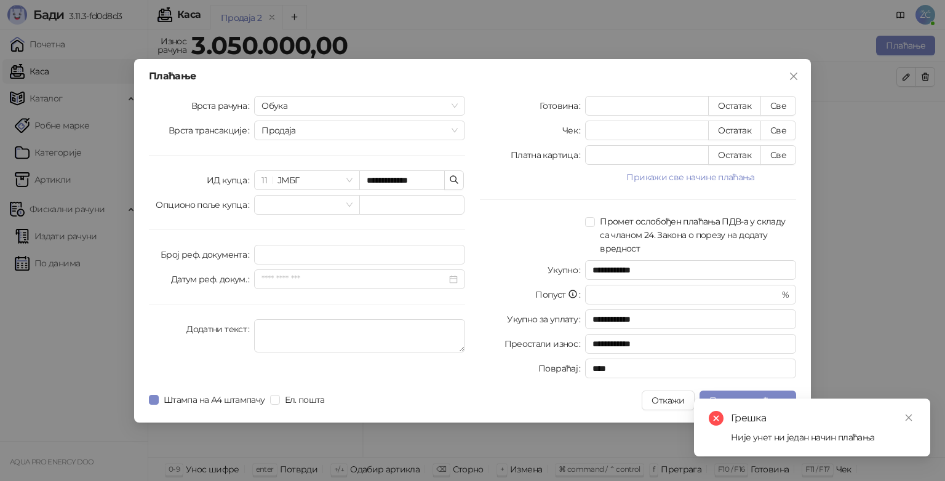
click at [557, 406] on div at bounding box center [486, 401] width 312 height 20
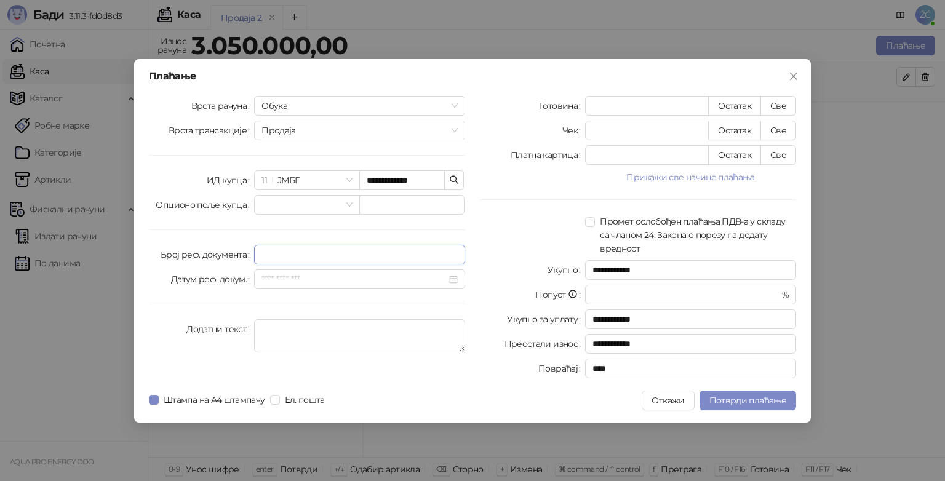
click at [314, 256] on input "Број реф. документа" at bounding box center [359, 255] width 211 height 20
click at [261, 221] on div "**********" at bounding box center [306, 239] width 331 height 287
click at [630, 109] on input "*" at bounding box center [647, 106] width 122 height 18
click at [738, 178] on button "Прикажи све начине плаћања" at bounding box center [690, 177] width 211 height 15
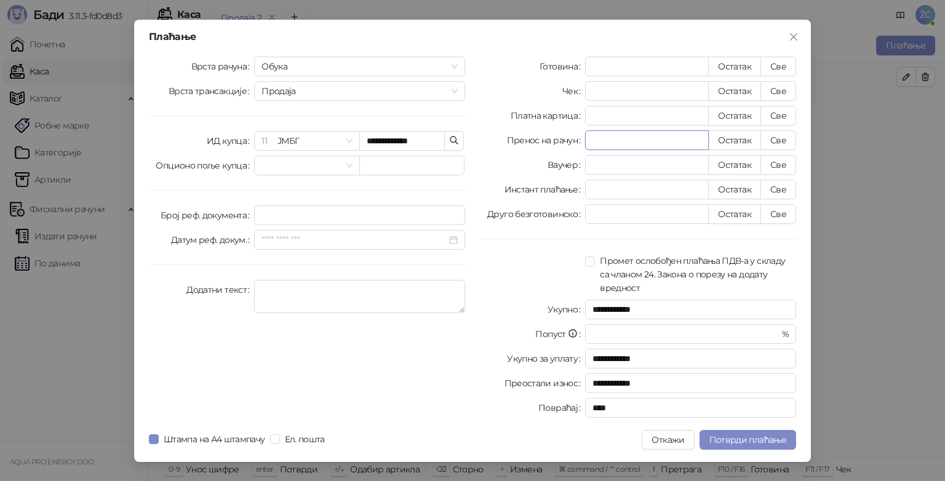
click at [637, 143] on input "*" at bounding box center [647, 140] width 122 height 18
click at [771, 138] on button "Све" at bounding box center [778, 140] width 36 height 20
type input "*******"
type input "****"
click at [739, 442] on span "Потврди плаћање" at bounding box center [747, 439] width 77 height 11
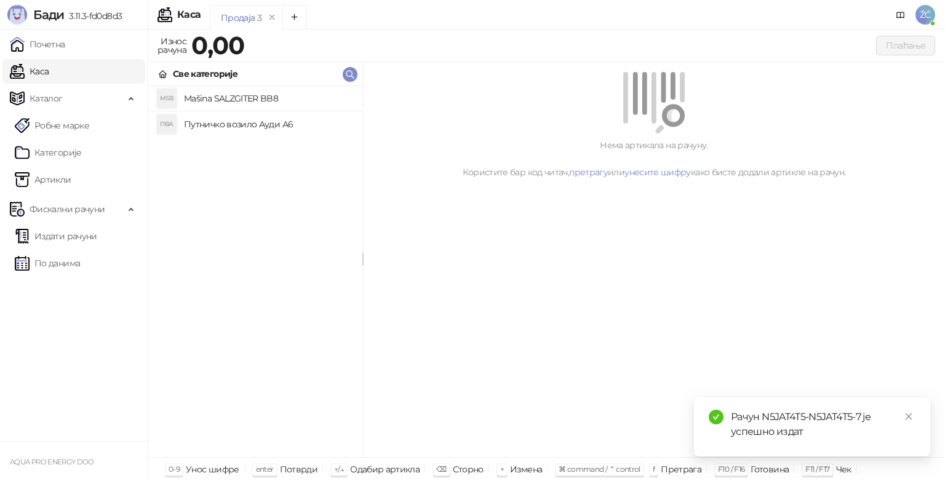
click at [777, 432] on div "Рачун N5JAT4T5-N5JAT4T5-7 је успешно издат" at bounding box center [823, 425] width 185 height 30
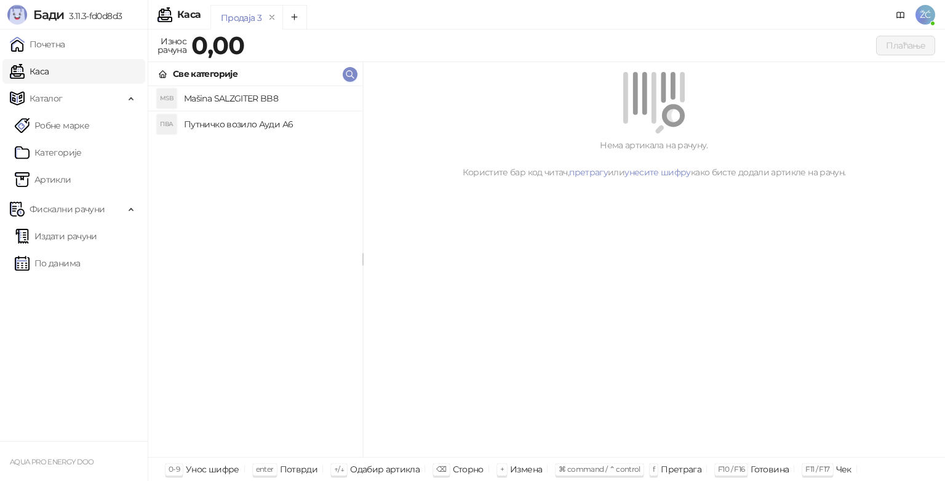
click at [222, 125] on h4 "Путничко возило Ауди А6" at bounding box center [268, 124] width 169 height 20
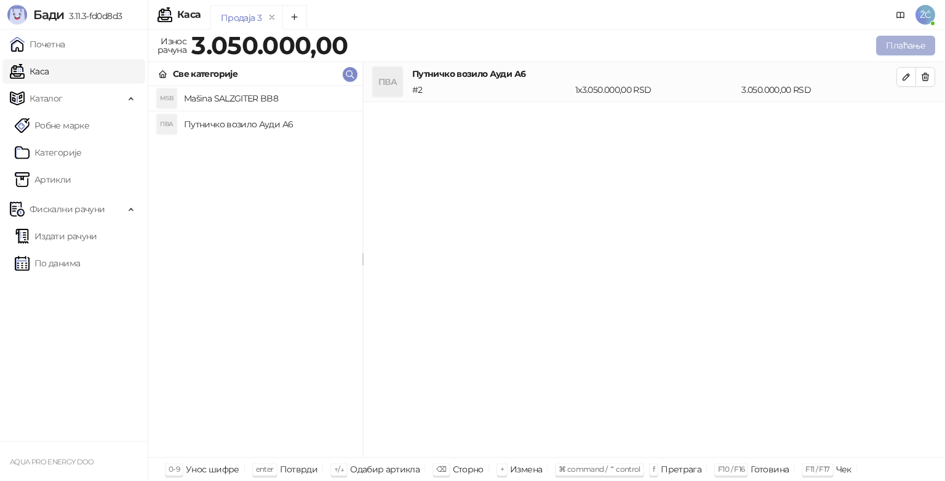
click at [910, 47] on button "Плаћање" at bounding box center [905, 46] width 59 height 20
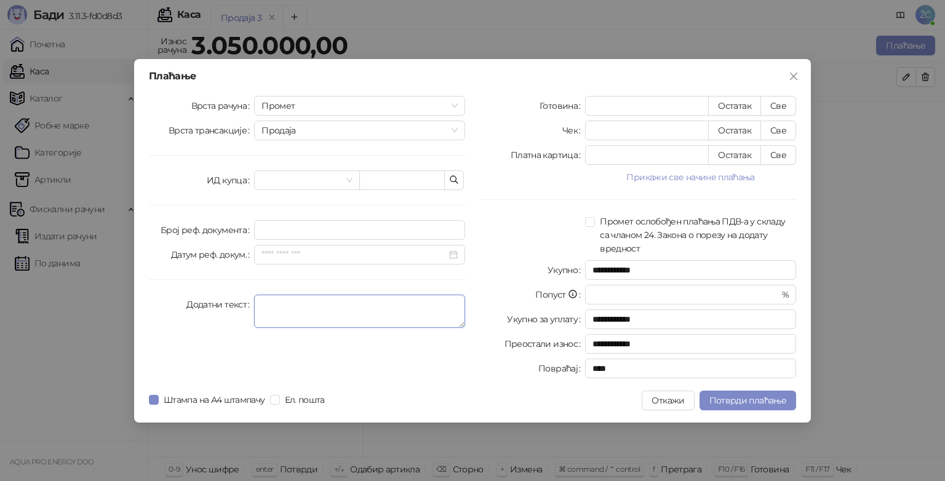
click at [316, 308] on textarea "Додатни текст" at bounding box center [359, 311] width 211 height 33
click at [718, 179] on button "Прикажи све начине плаћања" at bounding box center [690, 177] width 211 height 15
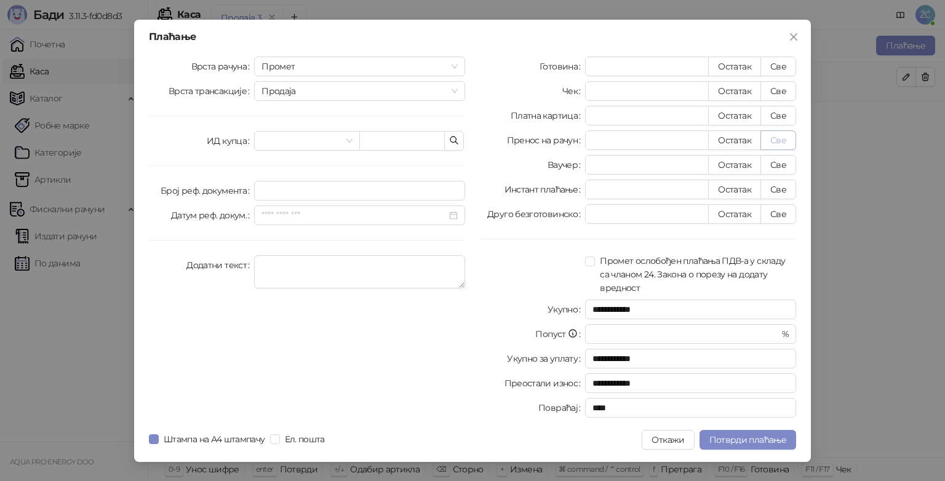
click at [780, 143] on button "Све" at bounding box center [778, 140] width 36 height 20
type input "*******"
type input "****"
click at [410, 351] on div "Врста рачуна Промет Врста трансакције Продаја ИД купца Број реф. документа Дату…" at bounding box center [306, 240] width 331 height 366
click at [300, 137] on input "search" at bounding box center [300, 141] width 79 height 18
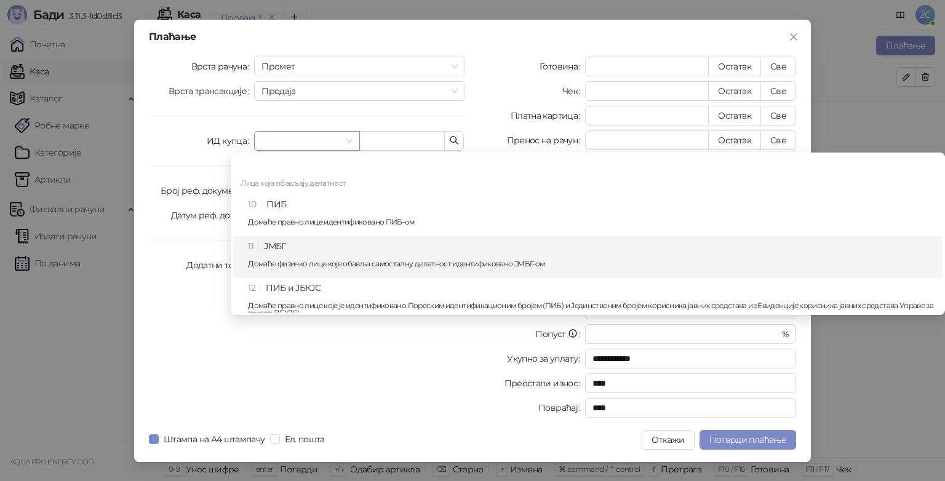
click at [317, 255] on div "11 ЈМБГ Домаће физичко лице које обавља самосталну делатност идентификовано ЈМБ…" at bounding box center [591, 257] width 687 height 36
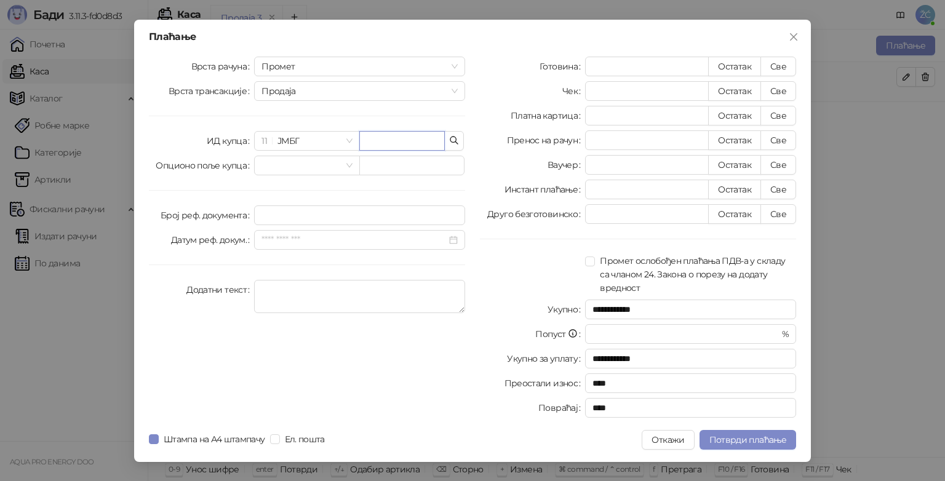
click at [394, 141] on input "text" at bounding box center [402, 141] width 86 height 20
click at [674, 442] on button "Откажи" at bounding box center [668, 440] width 52 height 20
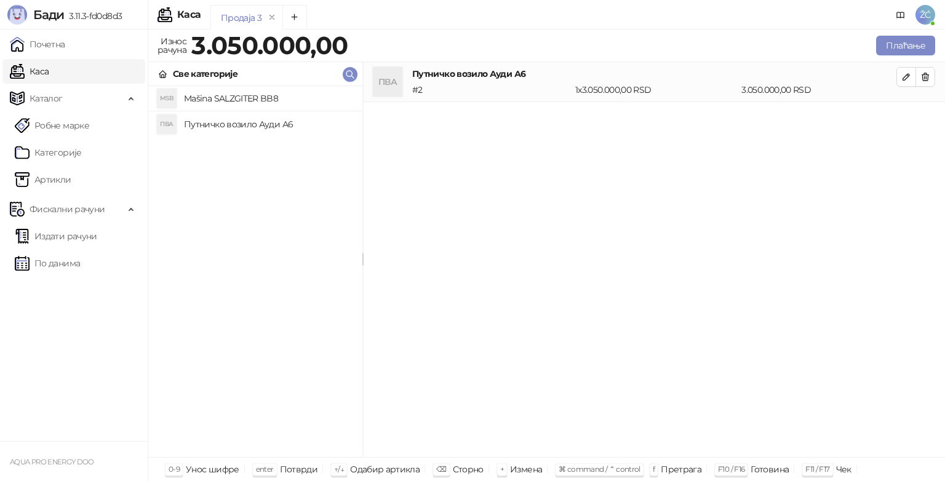
click at [242, 125] on h4 "Путничко возило Ауди А6" at bounding box center [268, 124] width 169 height 20
click at [903, 80] on icon "button" at bounding box center [906, 77] width 6 height 6
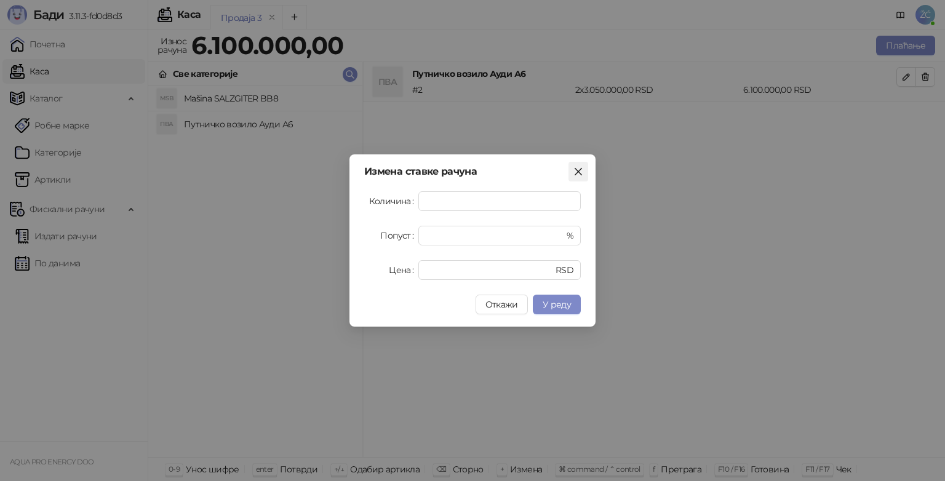
click at [578, 174] on icon "close" at bounding box center [578, 172] width 10 height 10
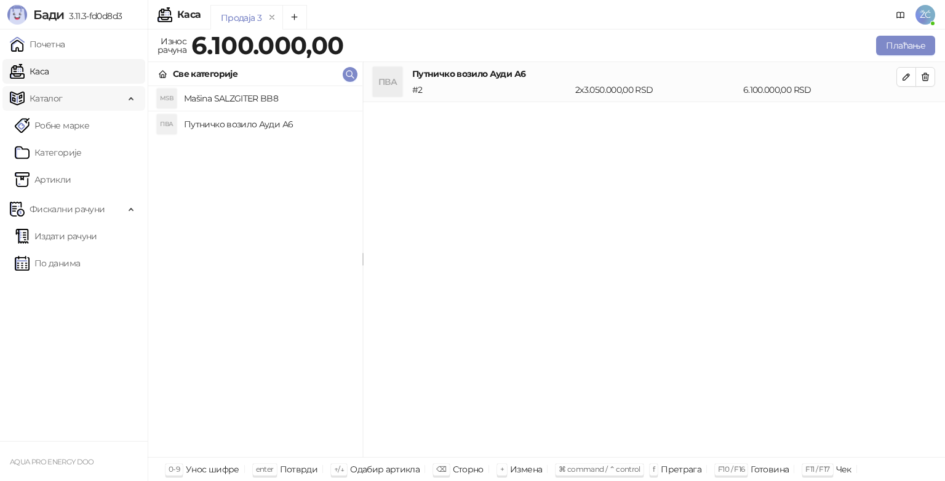
click at [68, 98] on span "Каталог" at bounding box center [67, 98] width 114 height 25
click at [200, 126] on h4 "Путничко возило Ауди А6" at bounding box center [268, 124] width 169 height 20
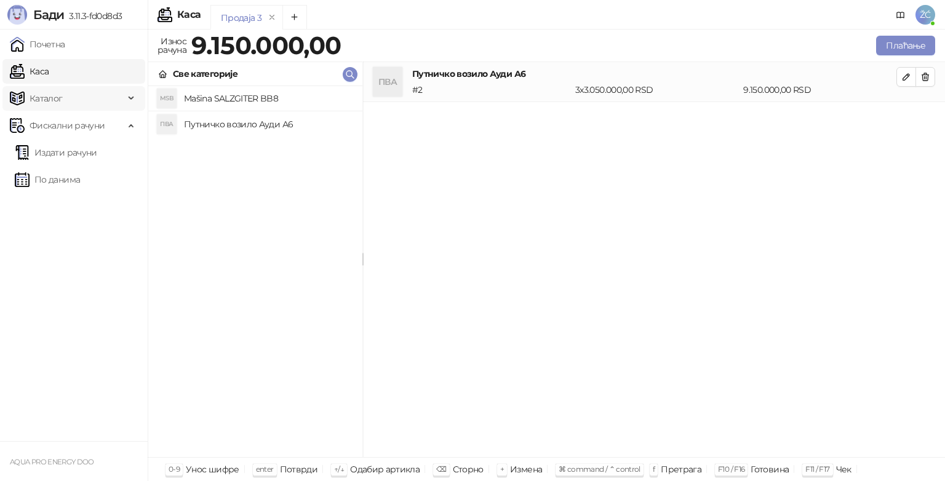
click at [37, 97] on span "Каталог" at bounding box center [46, 98] width 33 height 25
click at [55, 157] on link "Категорије" at bounding box center [48, 152] width 67 height 25
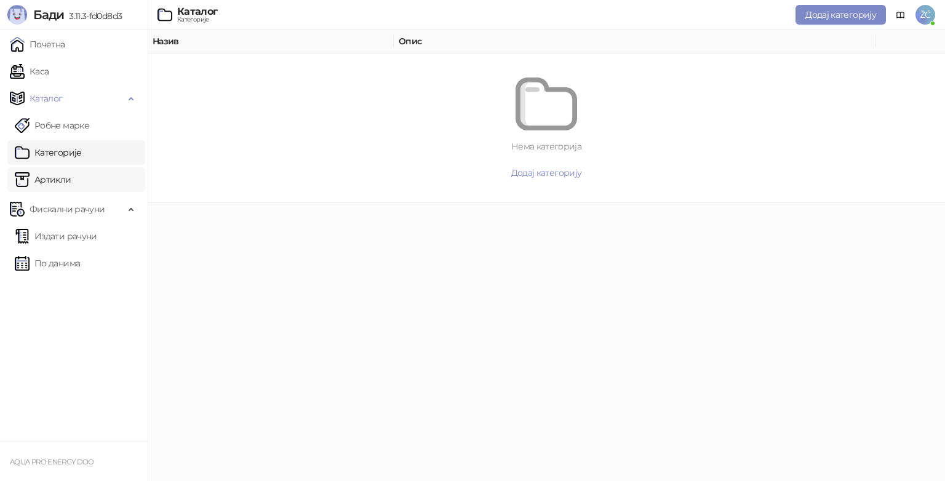
click at [57, 180] on link "Артикли" at bounding box center [43, 179] width 57 height 25
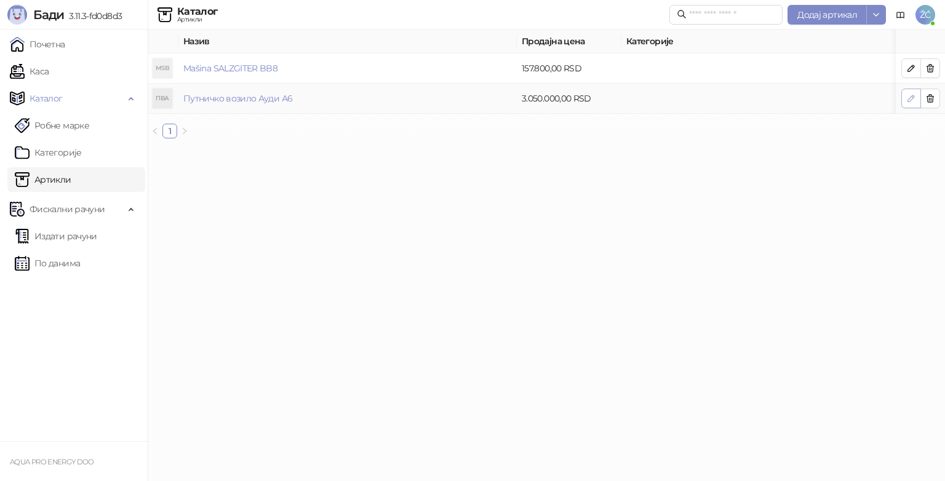
click at [910, 101] on icon "button" at bounding box center [911, 98] width 6 height 6
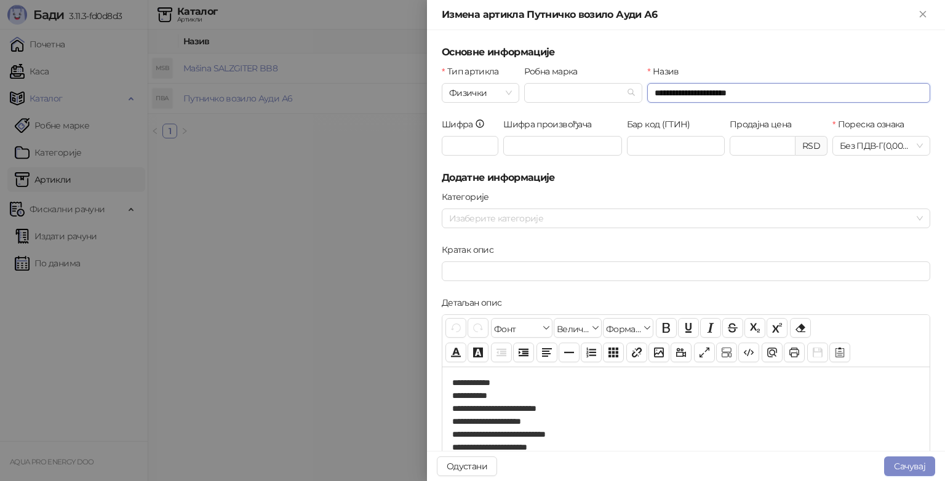
click at [758, 95] on input "**********" at bounding box center [788, 93] width 283 height 20
click at [773, 93] on input "**********" at bounding box center [788, 93] width 283 height 20
type input "**********"
click at [905, 468] on button "Сачувај" at bounding box center [909, 466] width 51 height 20
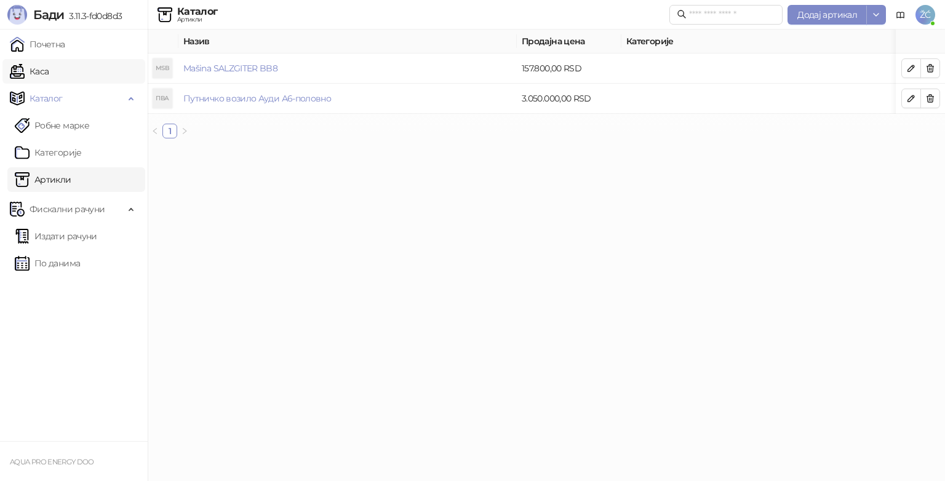
click at [46, 76] on link "Каса" at bounding box center [29, 71] width 39 height 25
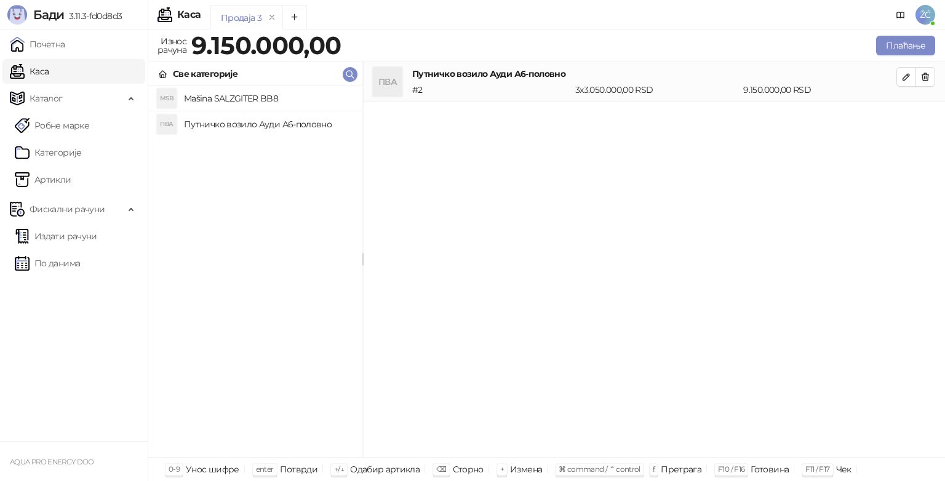
click at [239, 125] on h4 "Путничко возило Ауди А6-половно" at bounding box center [268, 124] width 169 height 20
click at [247, 125] on h4 "Путничко возило Ауди А6-половно" at bounding box center [268, 124] width 169 height 20
click at [925, 76] on icon "button" at bounding box center [925, 77] width 10 height 10
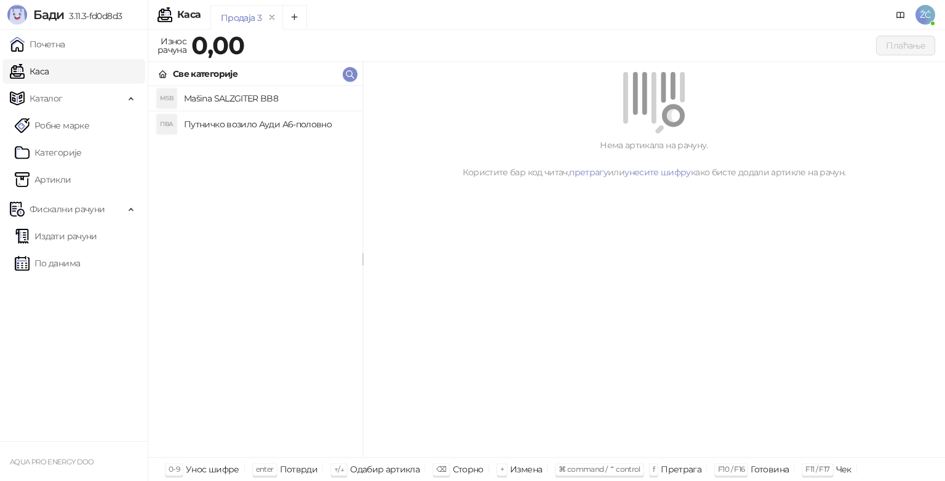
click at [303, 125] on h4 "Путничко возило Ауди А6-половно" at bounding box center [268, 124] width 169 height 20
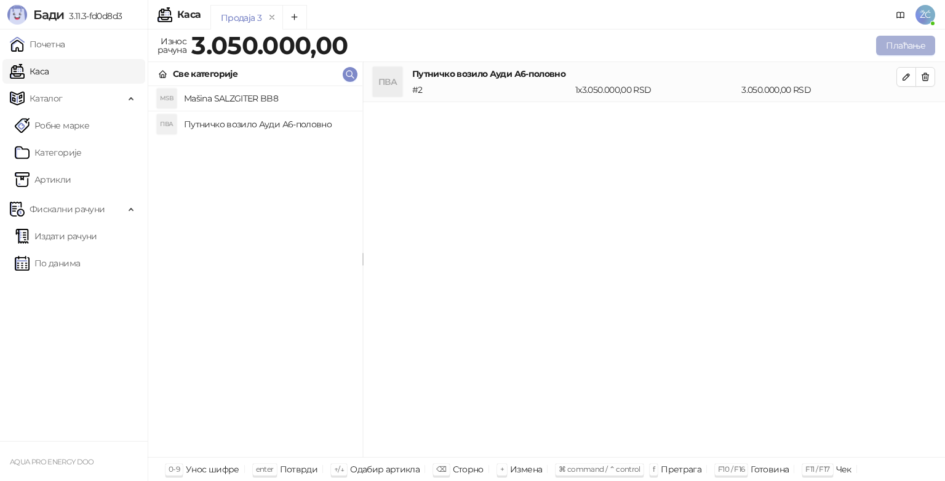
click at [909, 46] on button "Плаћање" at bounding box center [905, 46] width 59 height 20
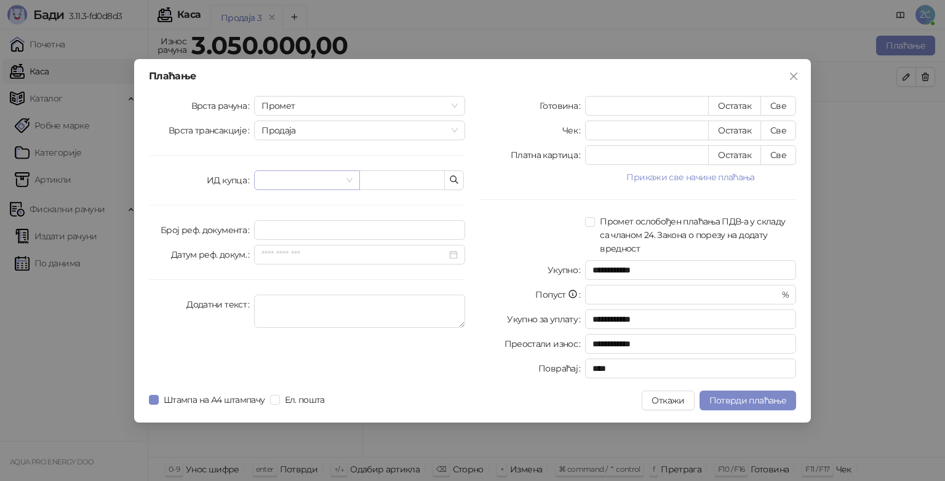
click at [340, 173] on input "search" at bounding box center [300, 180] width 79 height 18
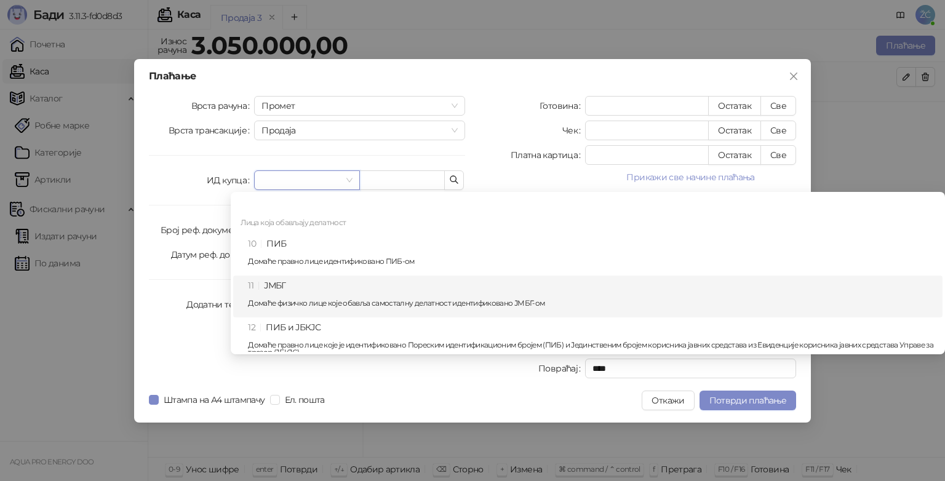
click at [306, 290] on div "11 ЈМБГ Домаће физичко лице које обавља самосталну делатност идентификовано ЈМБ…" at bounding box center [591, 297] width 687 height 36
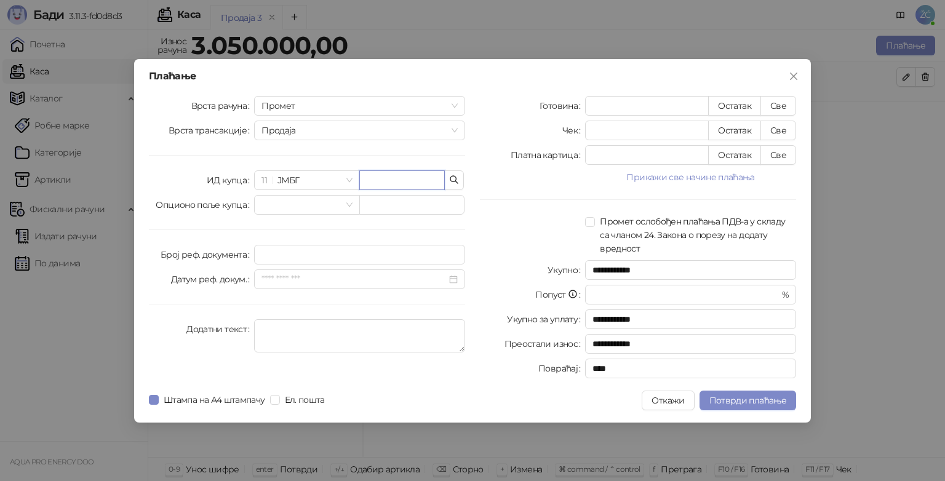
click at [399, 180] on input "text" at bounding box center [402, 180] width 86 height 20
click at [303, 335] on textarea "Додатни текст" at bounding box center [359, 335] width 211 height 33
click at [333, 332] on textarea "Додатни текст" at bounding box center [359, 335] width 211 height 33
paste textarea "**********"
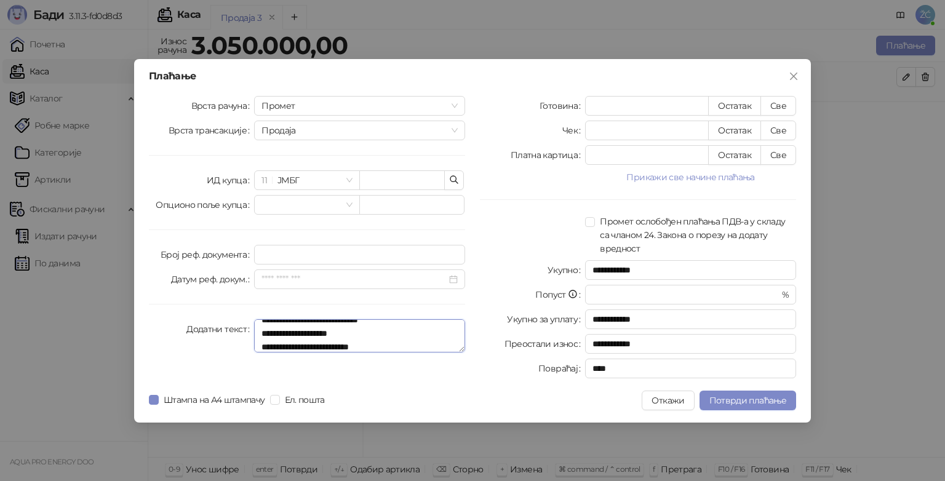
type textarea "**********"
click at [426, 385] on div "**********" at bounding box center [472, 241] width 677 height 364
click at [351, 110] on span "Промет" at bounding box center [359, 106] width 196 height 18
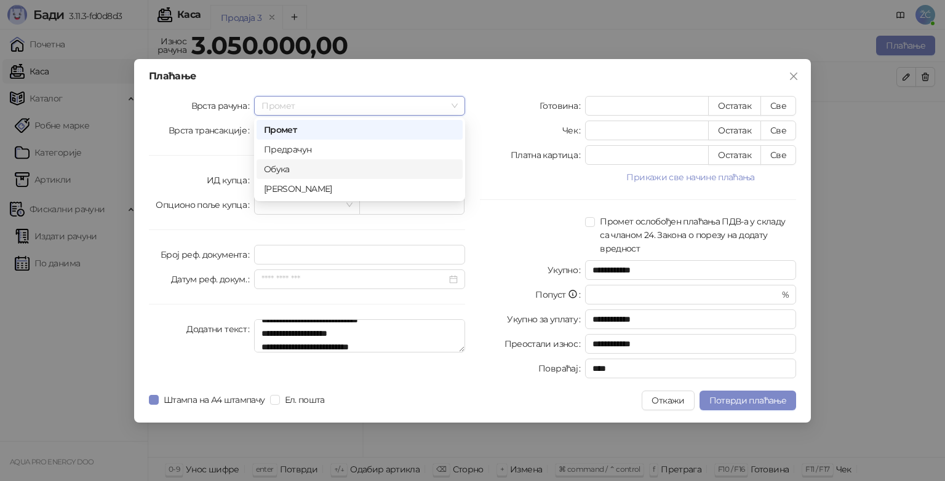
click at [298, 167] on div "Обука" at bounding box center [359, 169] width 191 height 14
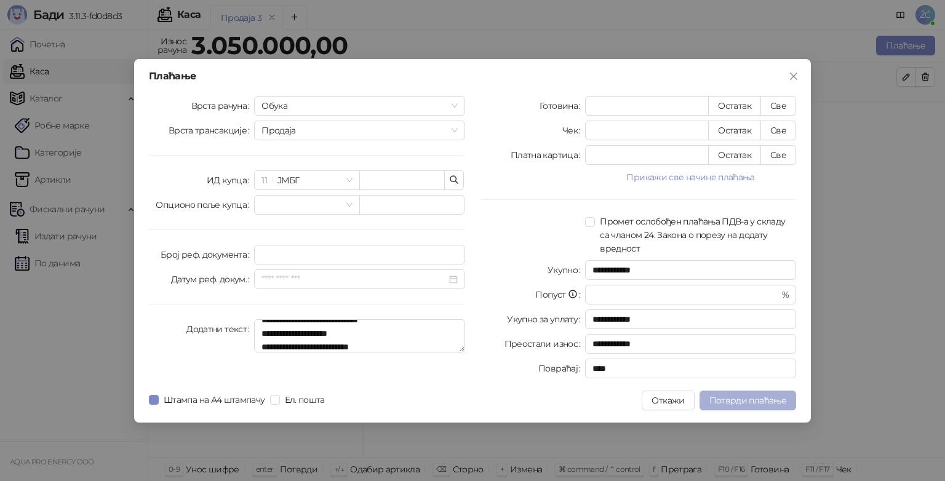
click at [754, 401] on span "Потврди плаћање" at bounding box center [747, 400] width 77 height 11
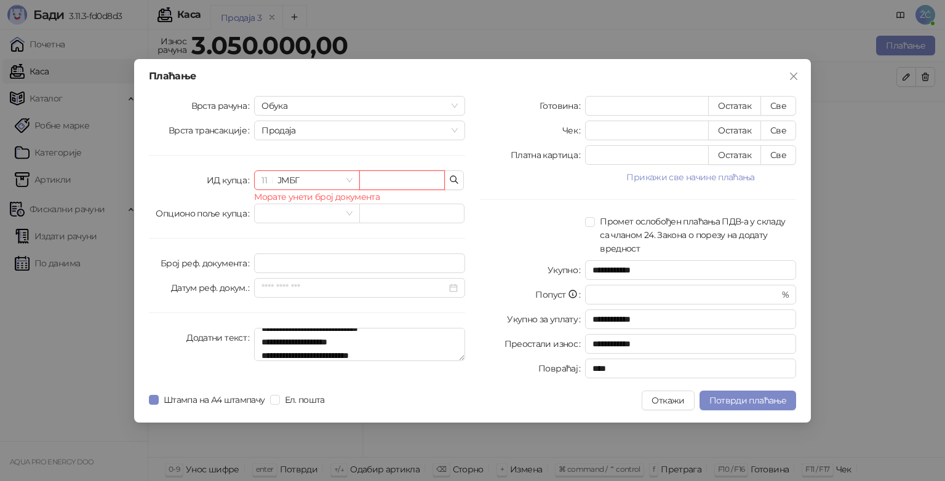
click at [379, 182] on input "text" at bounding box center [402, 180] width 86 height 20
click at [409, 178] on input "text" at bounding box center [402, 180] width 86 height 20
click at [390, 180] on input "text" at bounding box center [402, 180] width 86 height 20
type input "**********"
click at [583, 229] on label at bounding box center [581, 225] width 8 height 20
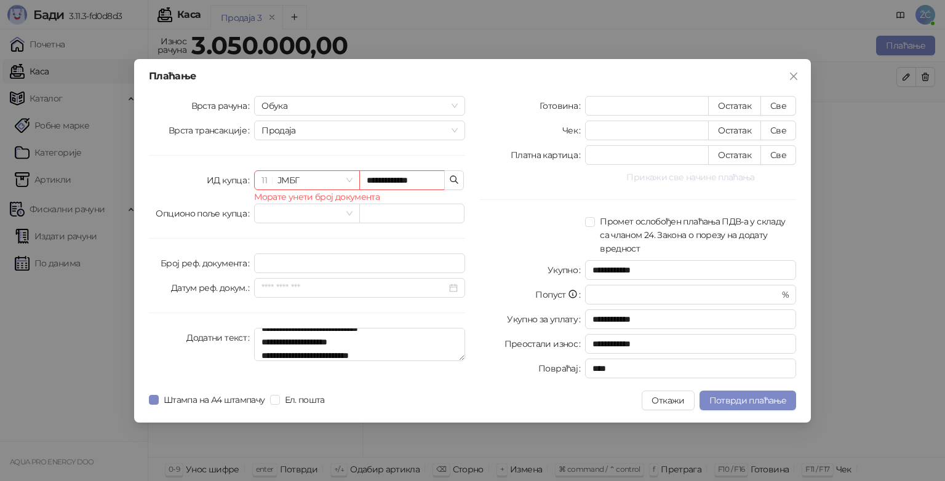
click at [734, 180] on button "Прикажи све начине плаћања" at bounding box center [690, 177] width 211 height 15
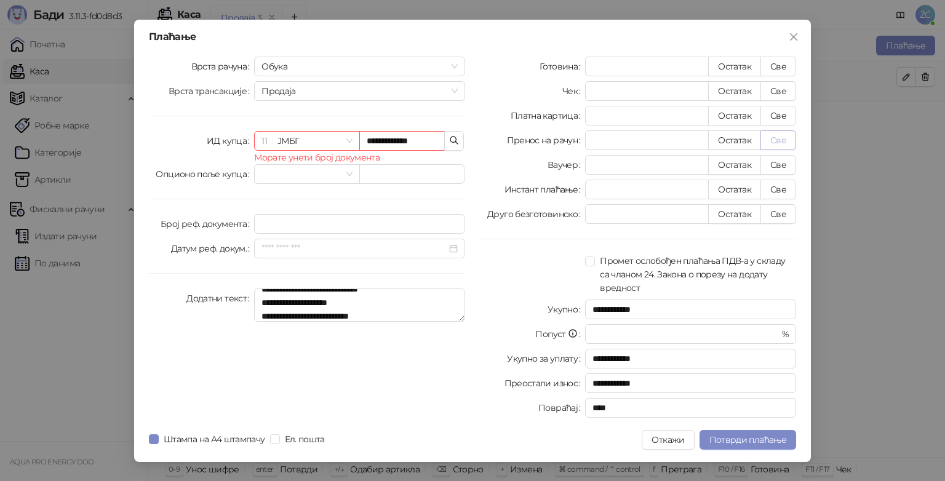
click at [783, 141] on button "Све" at bounding box center [778, 140] width 36 height 20
type input "*******"
type input "****"
click at [741, 441] on span "Потврди плаћање" at bounding box center [747, 439] width 77 height 11
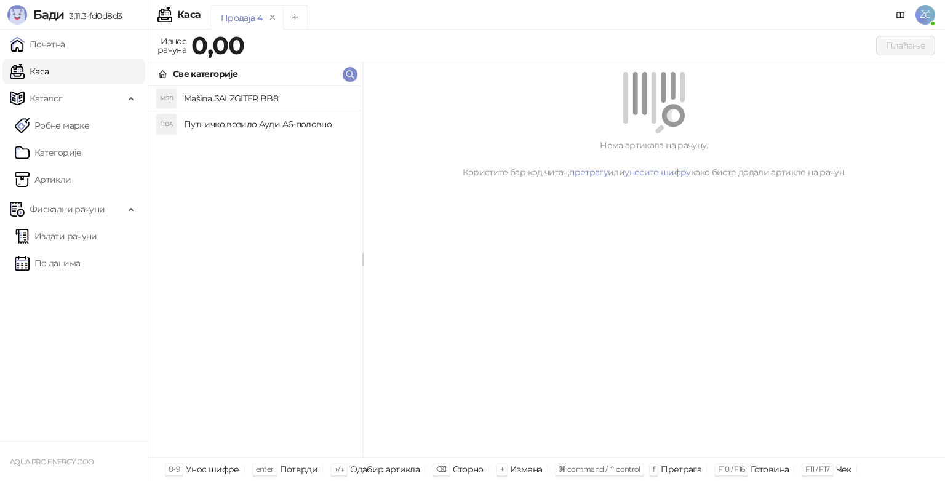
click at [261, 129] on h4 "Путничко возило Ауди А6-половно" at bounding box center [268, 124] width 169 height 20
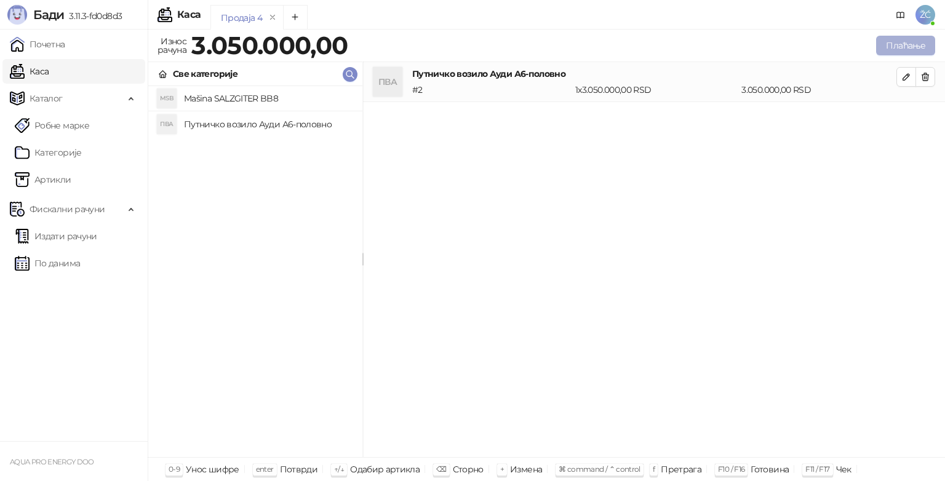
click at [910, 44] on button "Плаћање" at bounding box center [905, 46] width 59 height 20
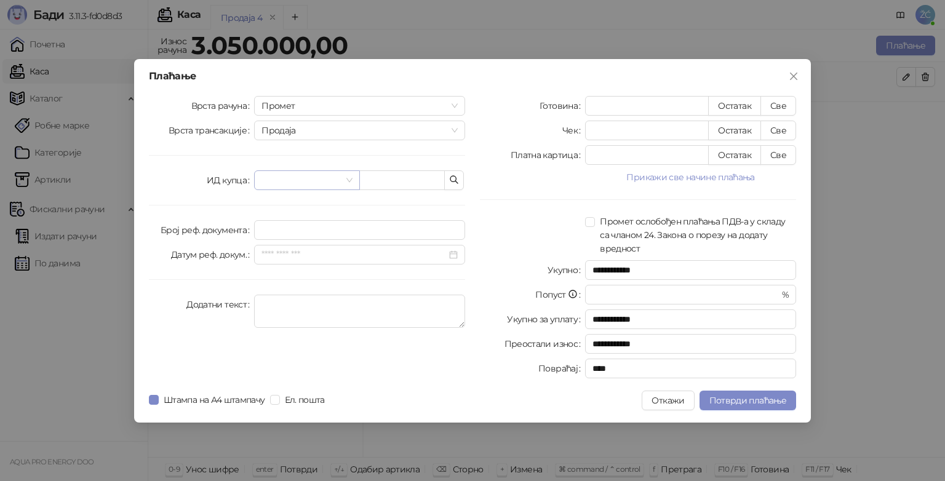
click at [304, 180] on input "search" at bounding box center [300, 180] width 79 height 18
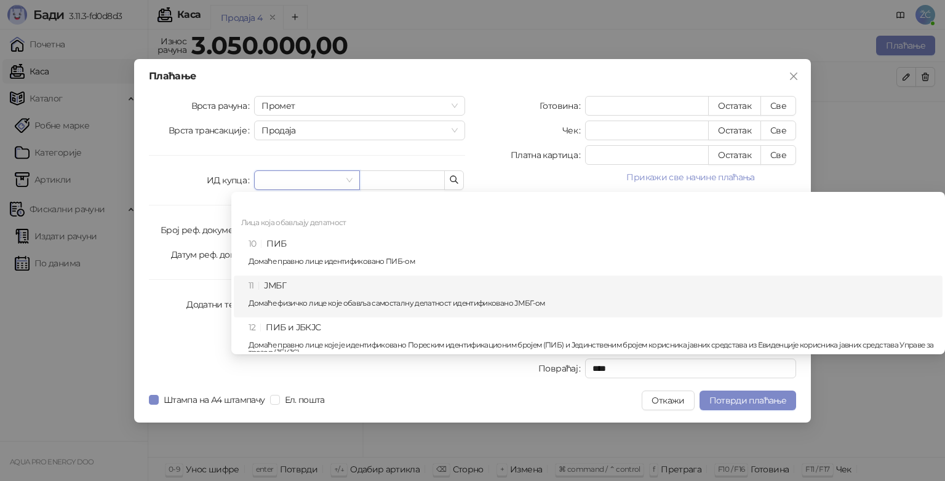
click at [310, 296] on div "11 ЈМБГ Домаће физичко лице које обавља самосталну делатност идентификовано ЈМБ…" at bounding box center [592, 297] width 686 height 36
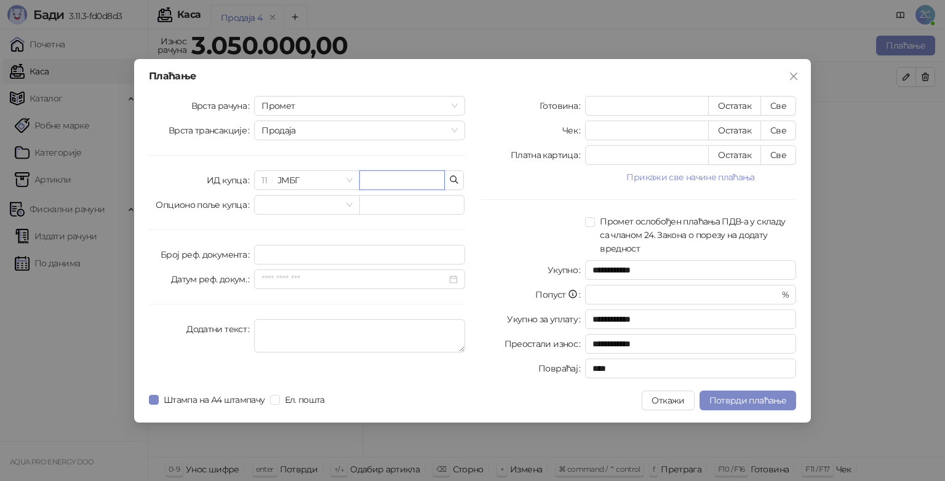
click at [386, 177] on input "text" at bounding box center [402, 180] width 86 height 20
type input "**********"
click at [722, 181] on button "Прикажи све начине плаћања" at bounding box center [690, 177] width 211 height 15
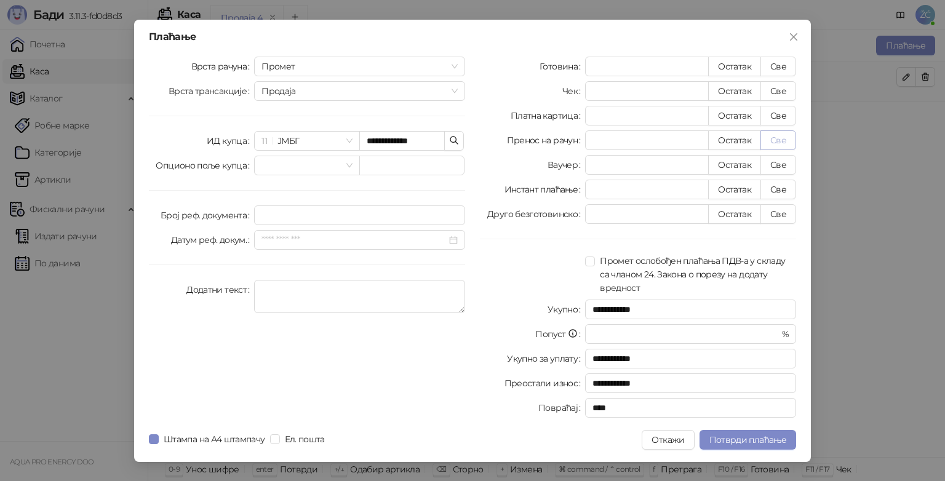
click at [781, 140] on button "Све" at bounding box center [778, 140] width 36 height 20
type input "*******"
type input "****"
click at [389, 296] on textarea "Додатни текст" at bounding box center [359, 296] width 211 height 33
click at [398, 143] on input "**********" at bounding box center [402, 141] width 86 height 20
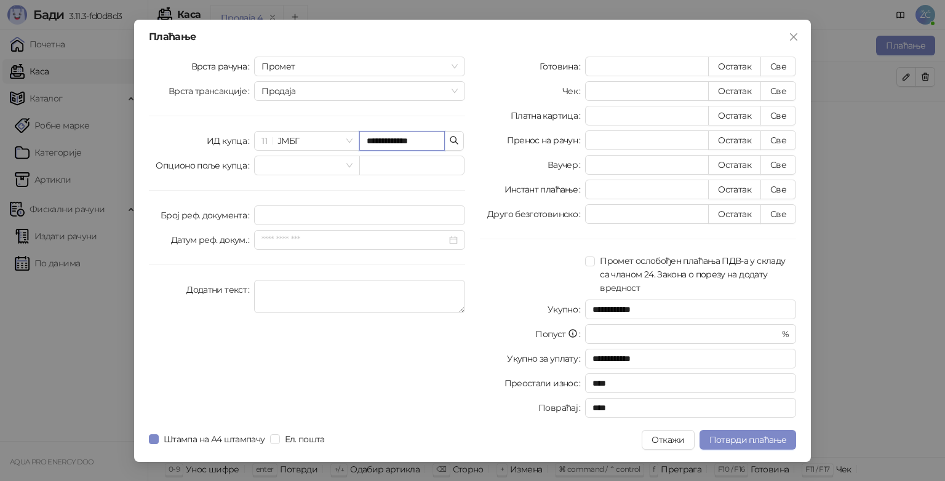
click at [404, 141] on input "**********" at bounding box center [402, 141] width 86 height 20
click at [416, 142] on input "**********" at bounding box center [402, 141] width 86 height 20
click at [418, 141] on input "**********" at bounding box center [402, 141] width 86 height 20
click at [316, 283] on textarea "Додатни текст" at bounding box center [359, 296] width 211 height 33
paste textarea "**********"
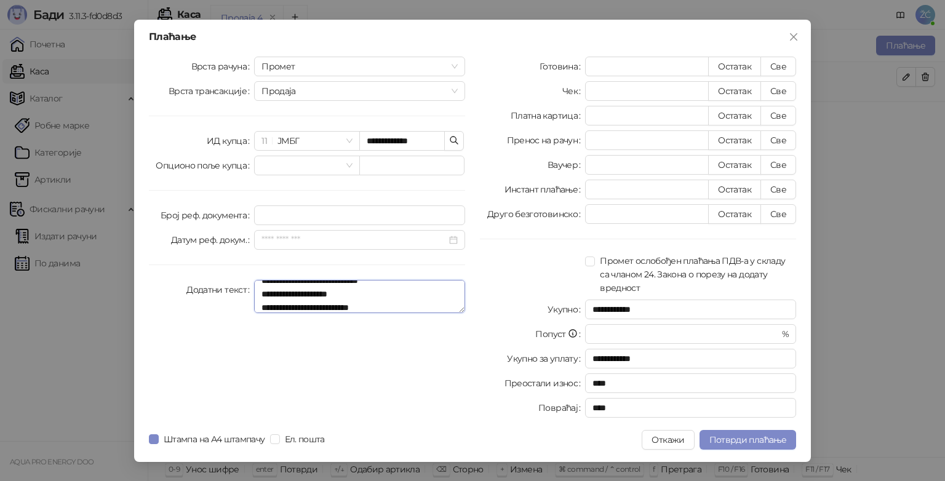
type textarea "**********"
click at [359, 407] on div "**********" at bounding box center [306, 240] width 331 height 366
click at [744, 439] on span "Потврди плаћање" at bounding box center [747, 439] width 77 height 11
